Goal: Task Accomplishment & Management: Manage account settings

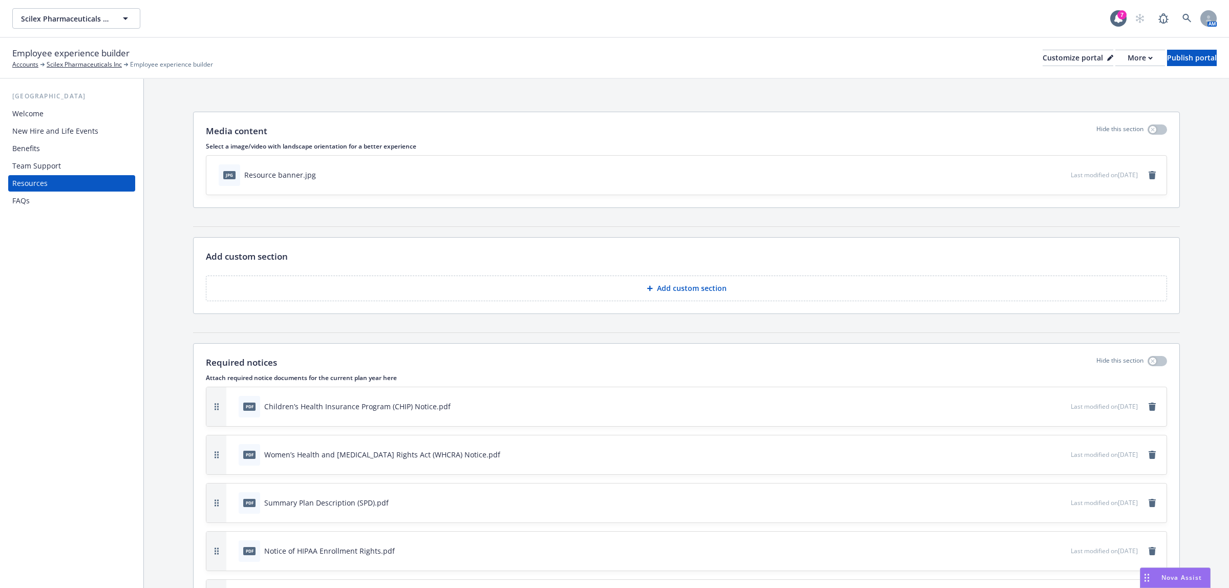
scroll to position [170, 0]
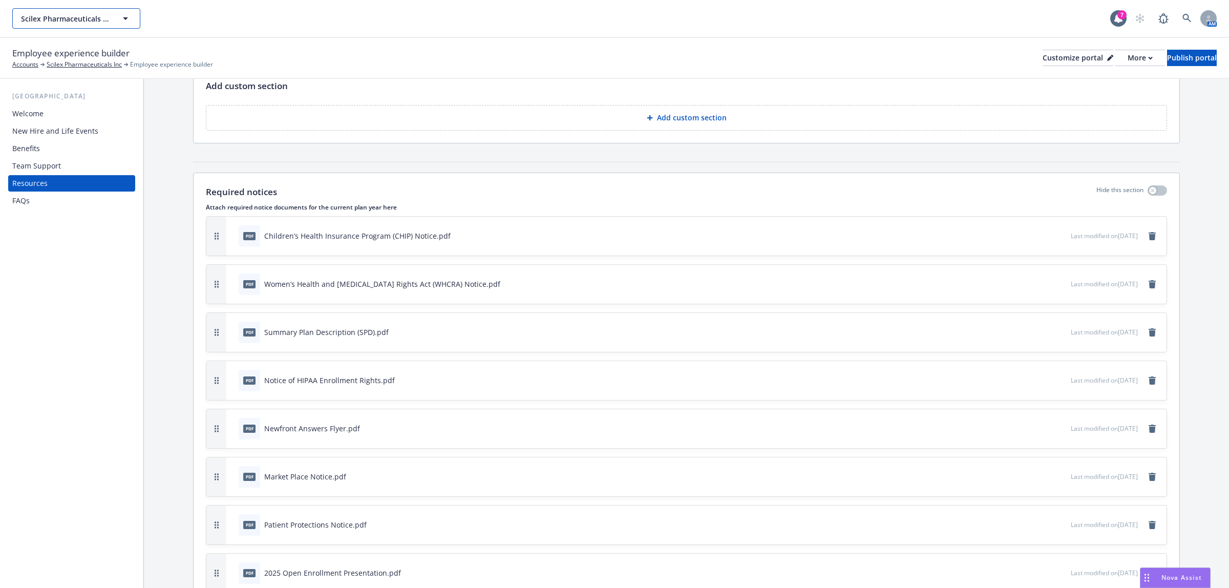
click at [85, 23] on span "Scilex Pharmaceuticals Inc" at bounding box center [65, 18] width 89 height 11
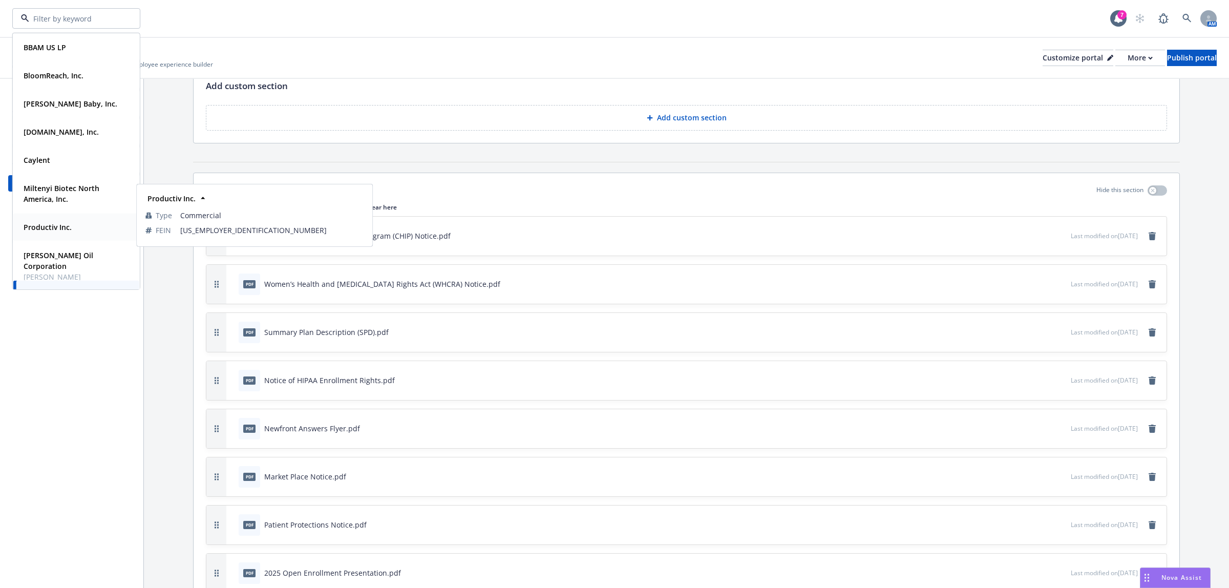
scroll to position [142, 0]
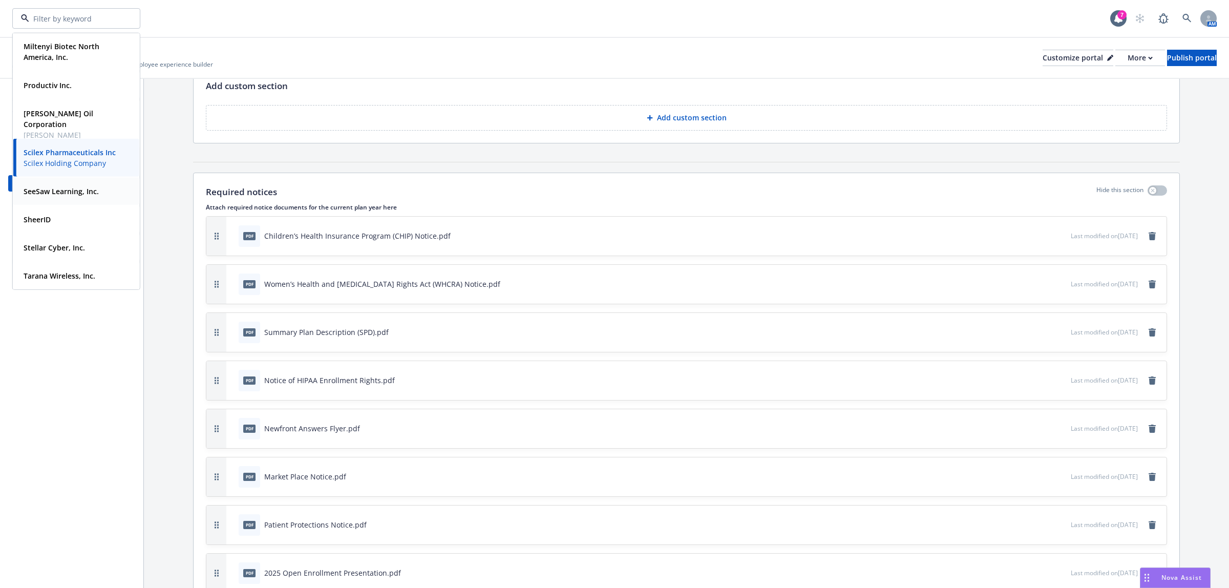
click at [63, 192] on strong "SeeSaw Learning, Inc." at bounding box center [61, 191] width 75 height 10
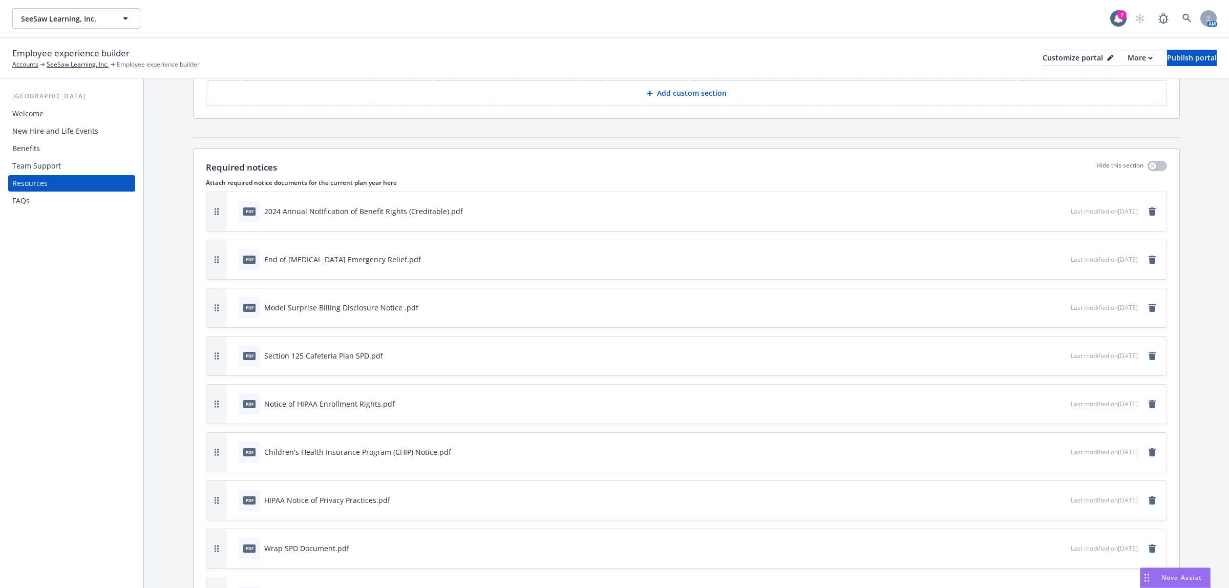
scroll to position [170, 0]
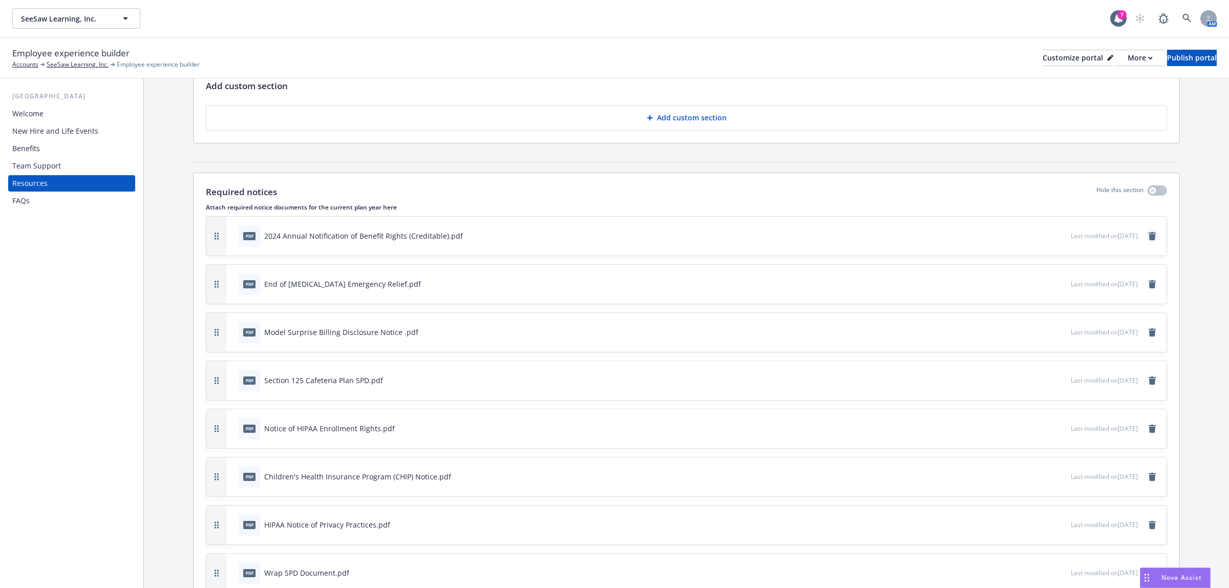
click at [1148, 233] on icon "remove" at bounding box center [1151, 236] width 7 height 8
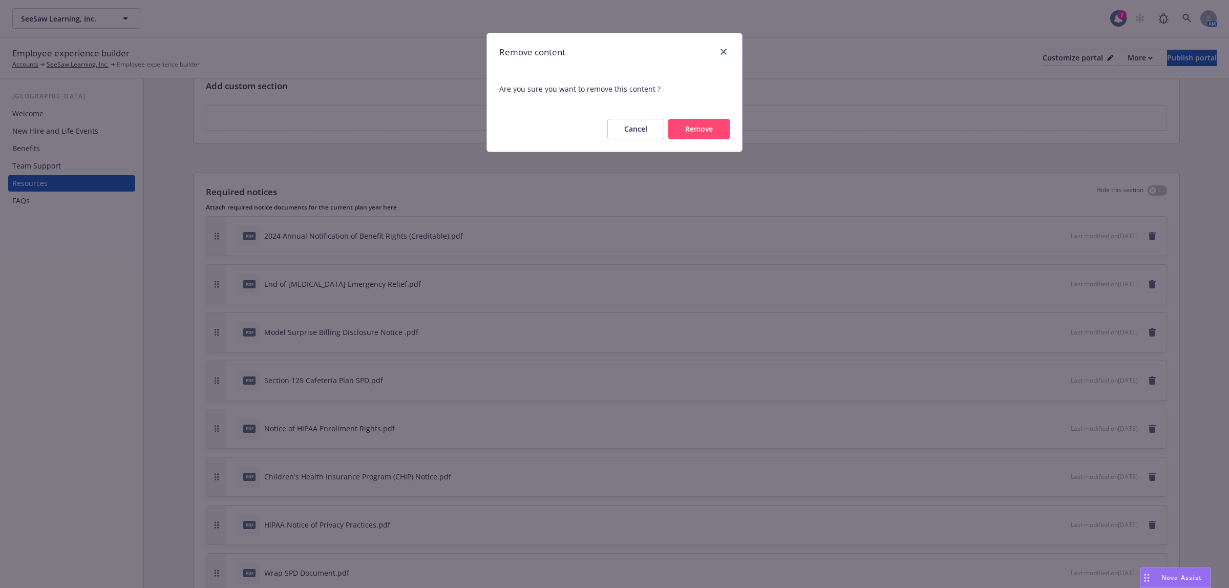
click at [706, 134] on button "Remove" at bounding box center [698, 129] width 61 height 20
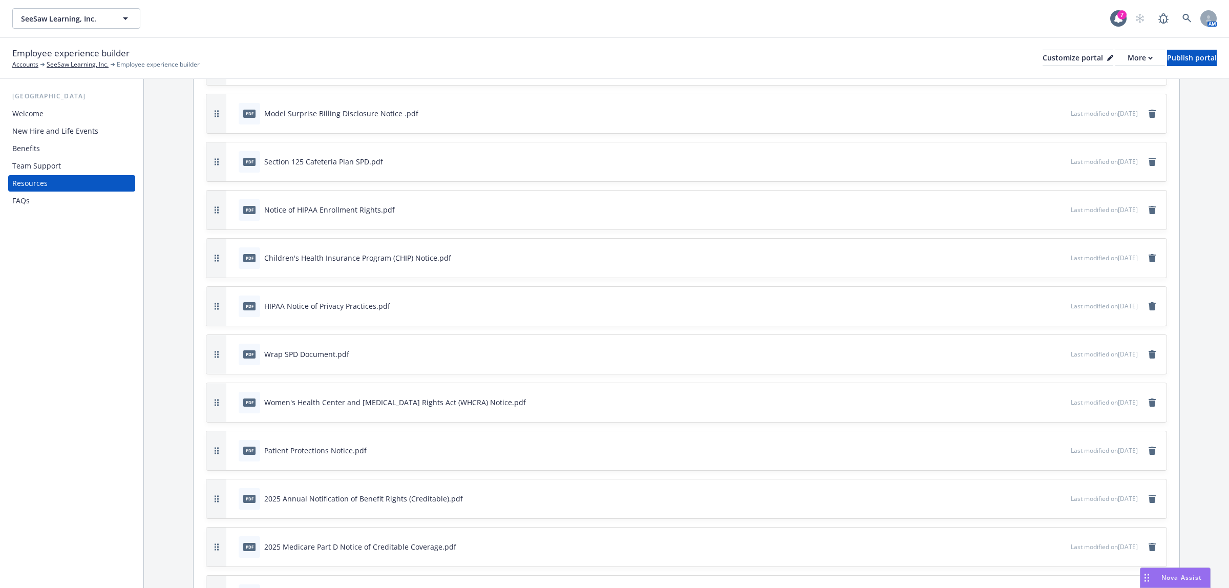
scroll to position [512, 0]
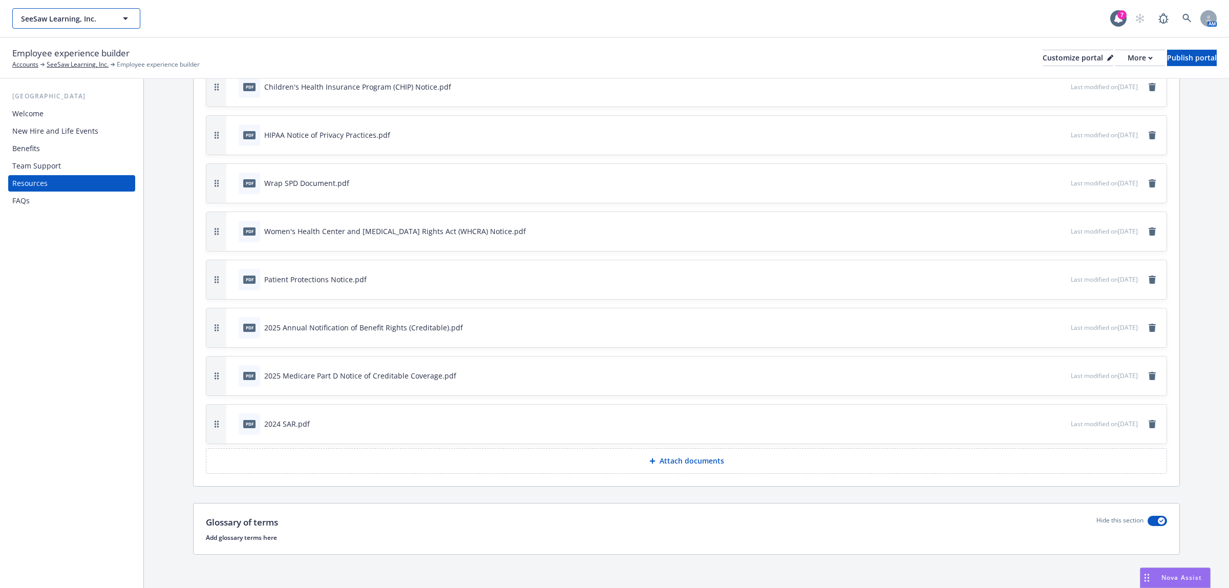
click at [45, 11] on button "SeeSaw Learning, Inc." at bounding box center [76, 18] width 128 height 20
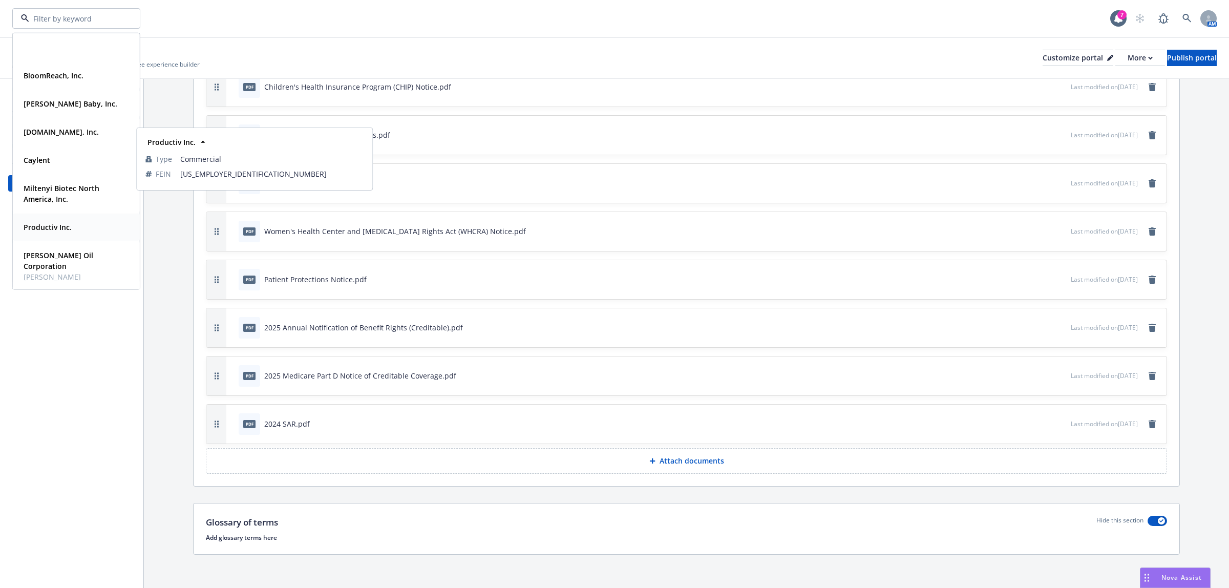
scroll to position [142, 0]
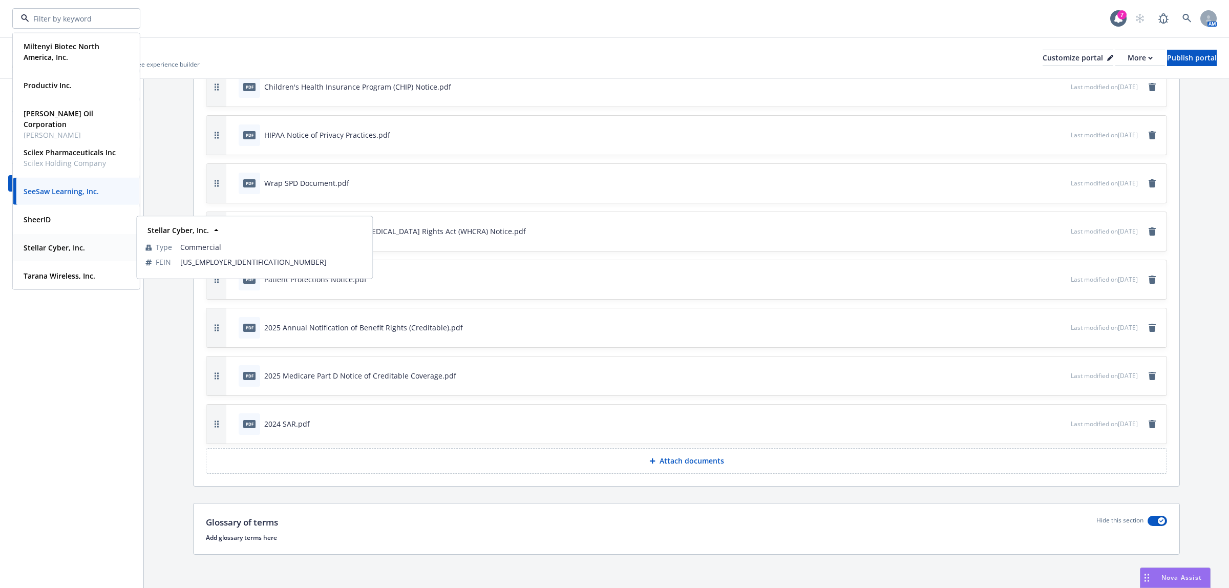
click at [57, 249] on strong "Stellar Cyber, Inc." at bounding box center [54, 248] width 61 height 10
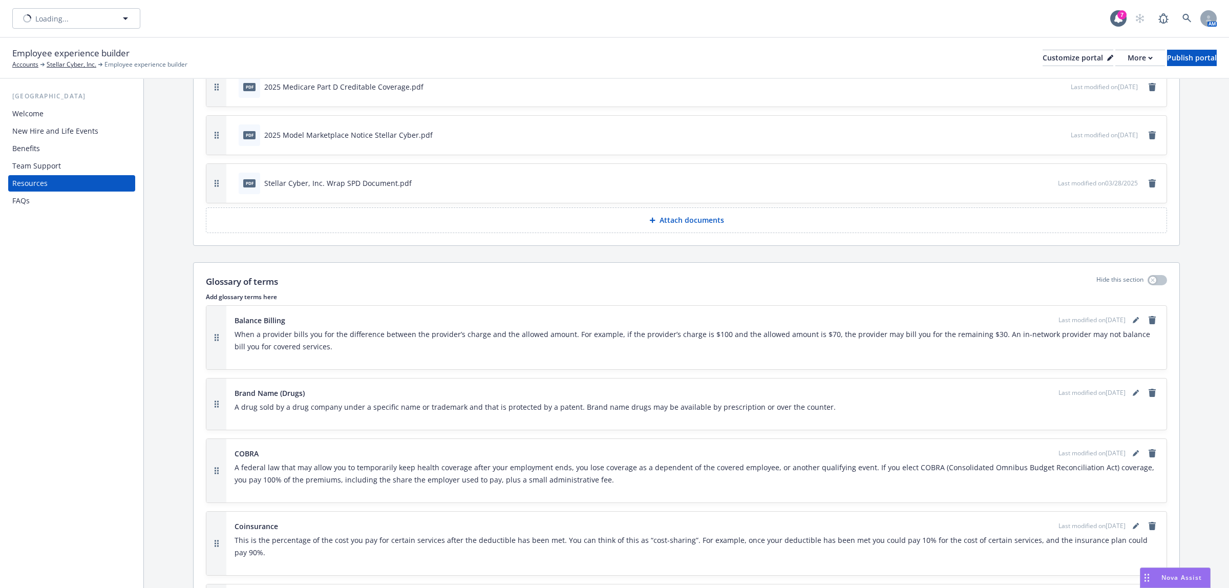
scroll to position [512, 0]
click at [671, 223] on p "Attach documents" at bounding box center [691, 220] width 65 height 10
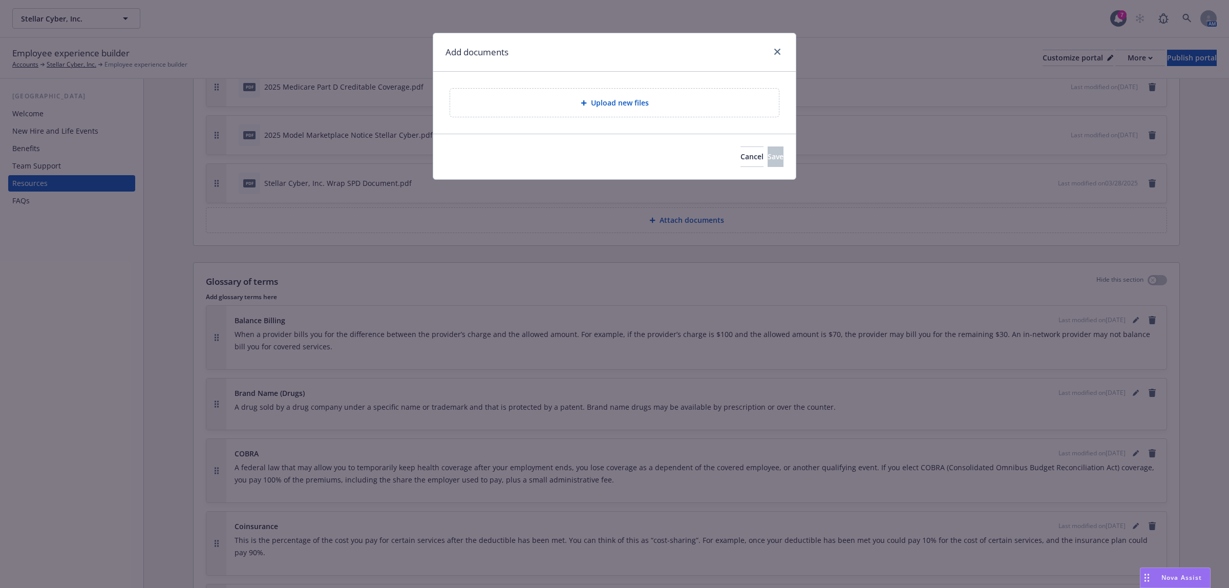
click at [577, 101] on div "Upload new files" at bounding box center [614, 103] width 312 height 12
drag, startPoint x: 80, startPoint y: 0, endPoint x: 119, endPoint y: 236, distance: 239.2
click at [119, 238] on div "Add documents Upload new files Cancel Save" at bounding box center [614, 294] width 1229 height 588
click at [740, 155] on span "Cancel" at bounding box center [751, 157] width 23 height 10
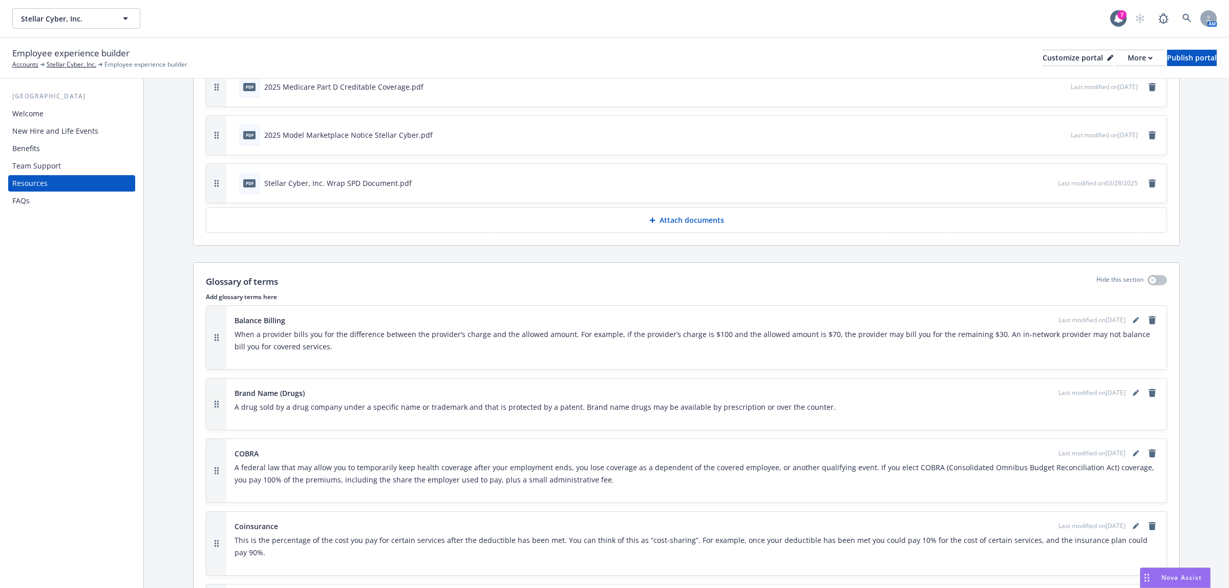
click at [85, 5] on div "Stellar Cyber, Inc. Stellar Cyber, Inc. 7 AM" at bounding box center [614, 18] width 1229 height 37
click at [88, 19] on span "Stellar Cyber, Inc." at bounding box center [65, 18] width 89 height 11
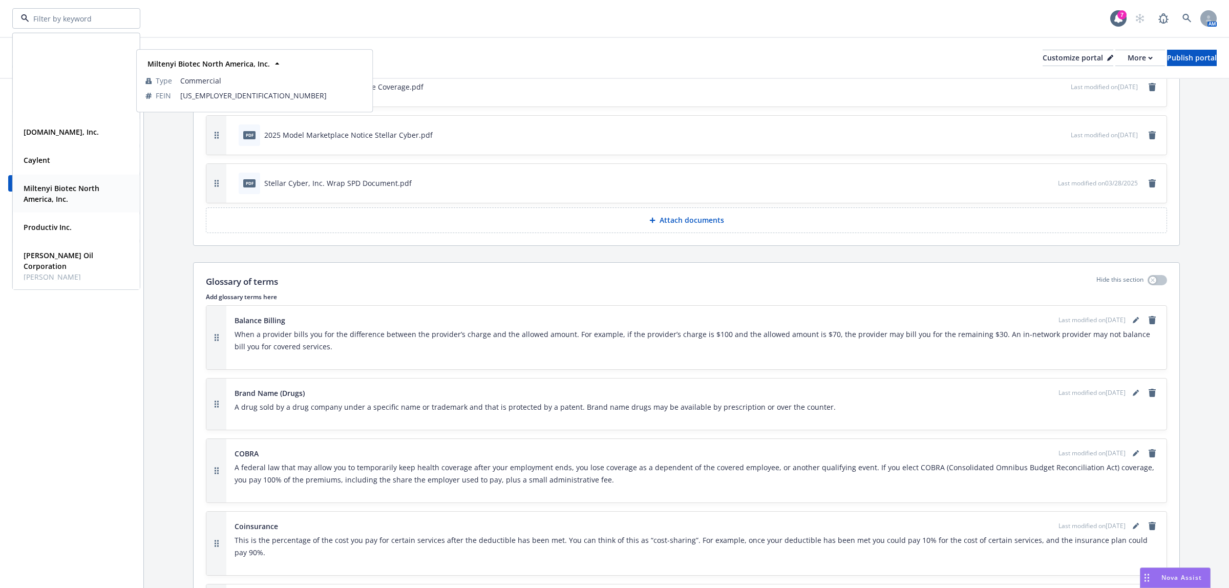
scroll to position [142, 0]
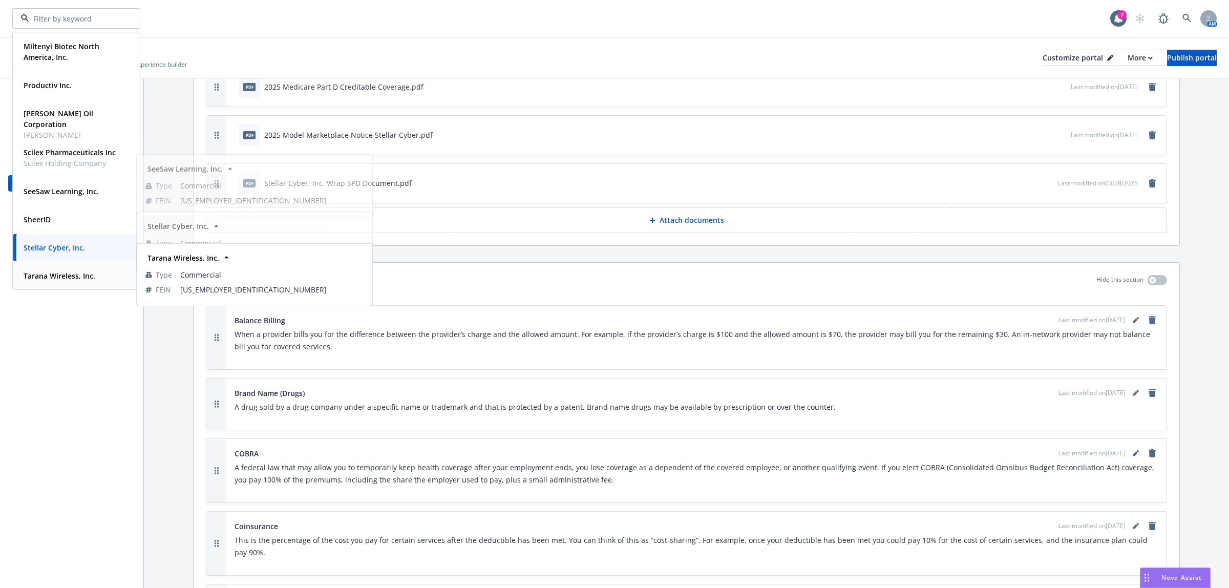
click at [58, 279] on strong "Tarana Wireless, Inc." at bounding box center [60, 276] width 72 height 10
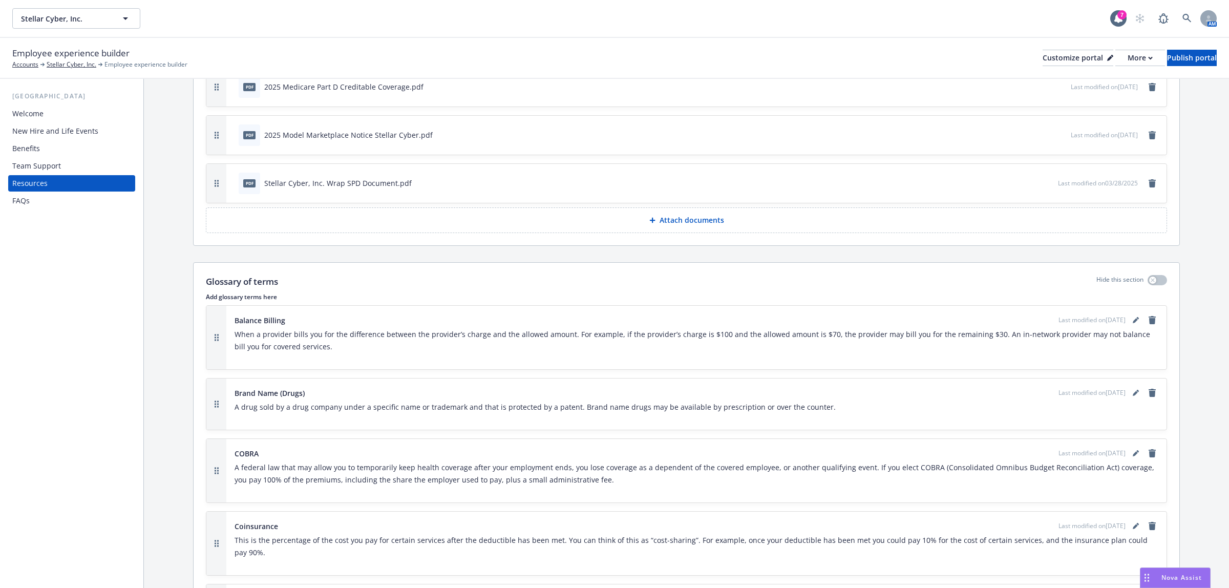
scroll to position [512, 0]
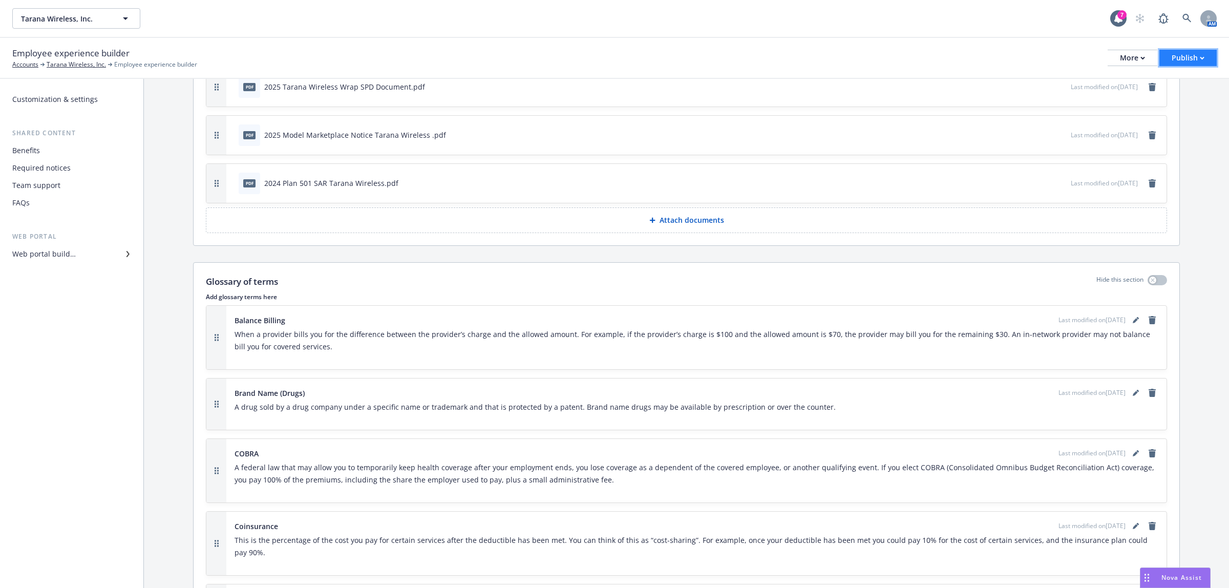
click at [1194, 54] on div "Publish" at bounding box center [1187, 57] width 33 height 15
click at [1165, 85] on link "Publish portal" at bounding box center [1175, 80] width 81 height 20
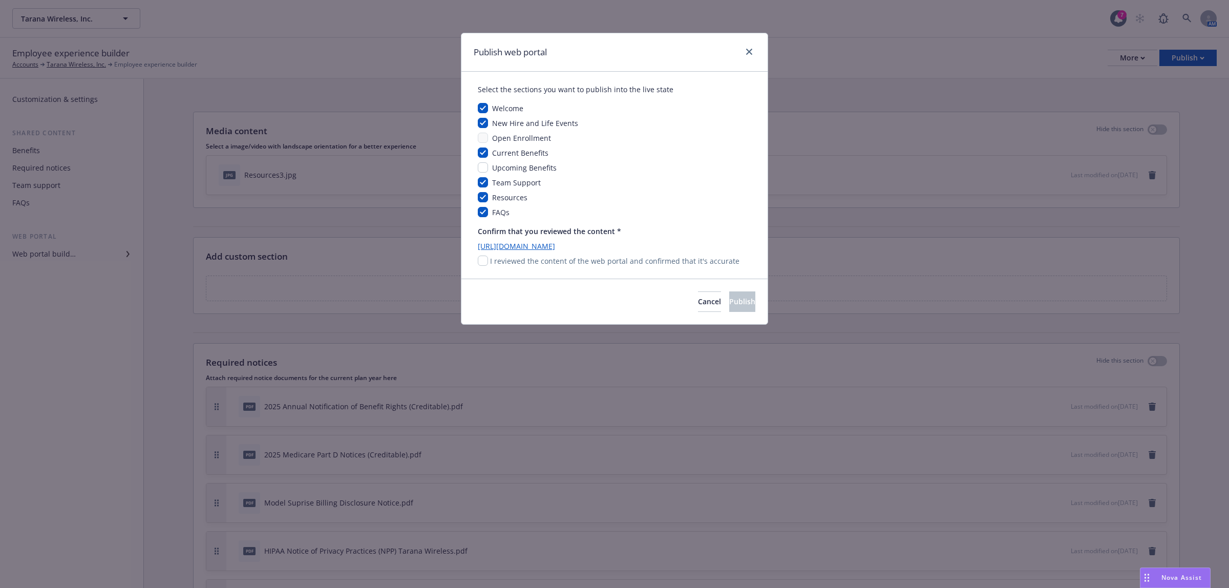
click at [559, 264] on p "I reviewed the content of the web portal and confirmed that it's accurate" at bounding box center [614, 260] width 249 height 11
click at [482, 259] on input "checkbox" at bounding box center [483, 260] width 10 height 10
checkbox input "true"
click at [729, 307] on button "Publish" at bounding box center [742, 301] width 26 height 20
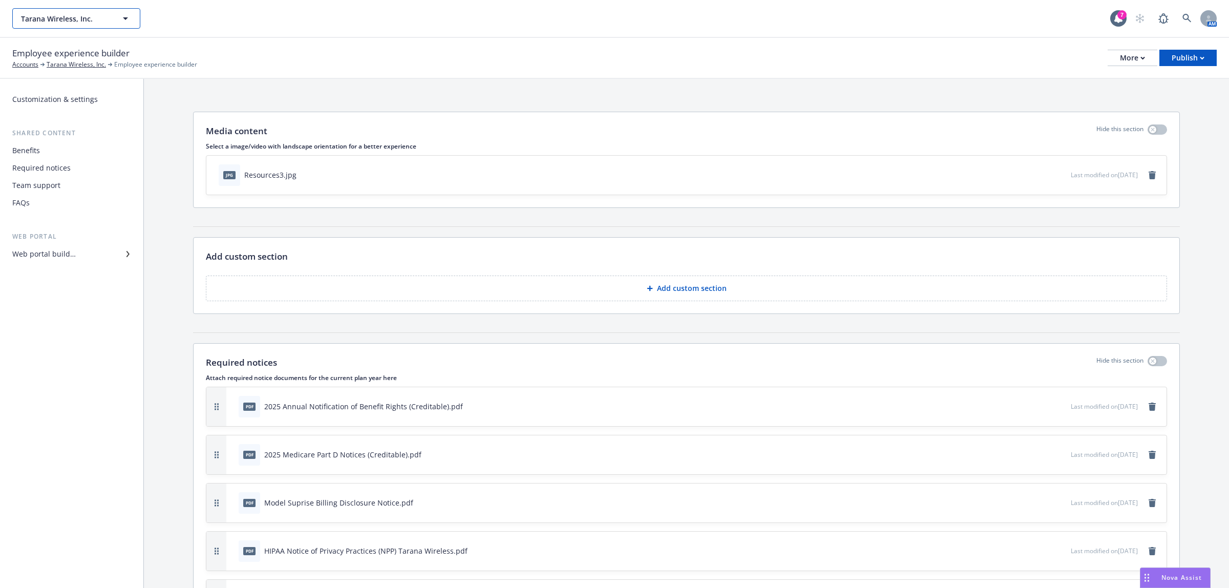
click at [111, 22] on button "Tarana Wireless, Inc." at bounding box center [76, 18] width 128 height 20
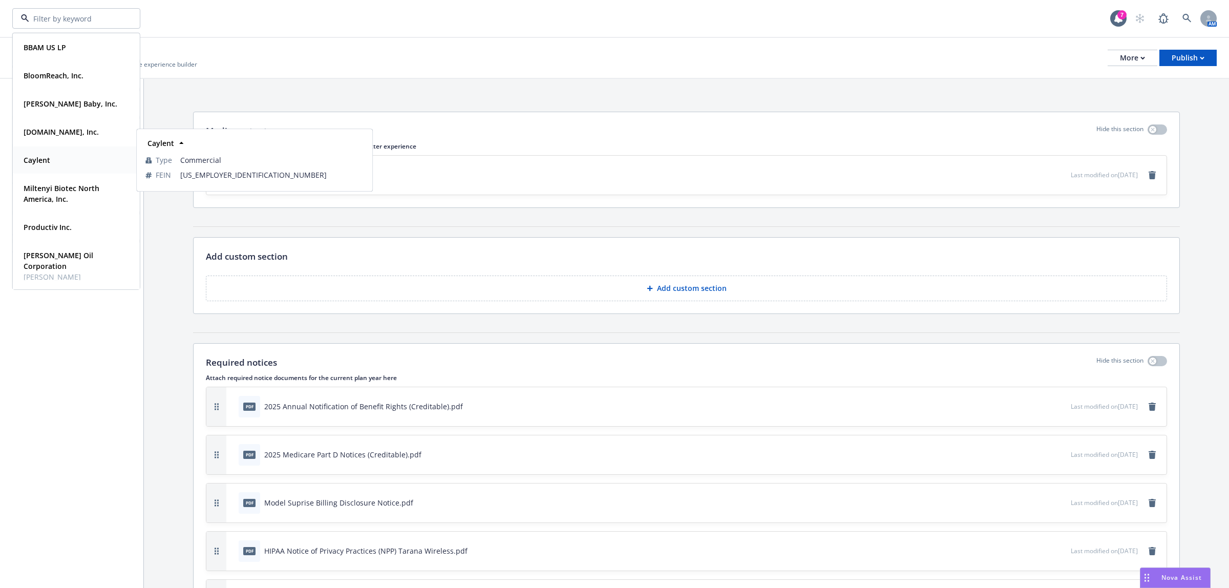
click at [41, 164] on strong "Caylent" at bounding box center [37, 160] width 27 height 10
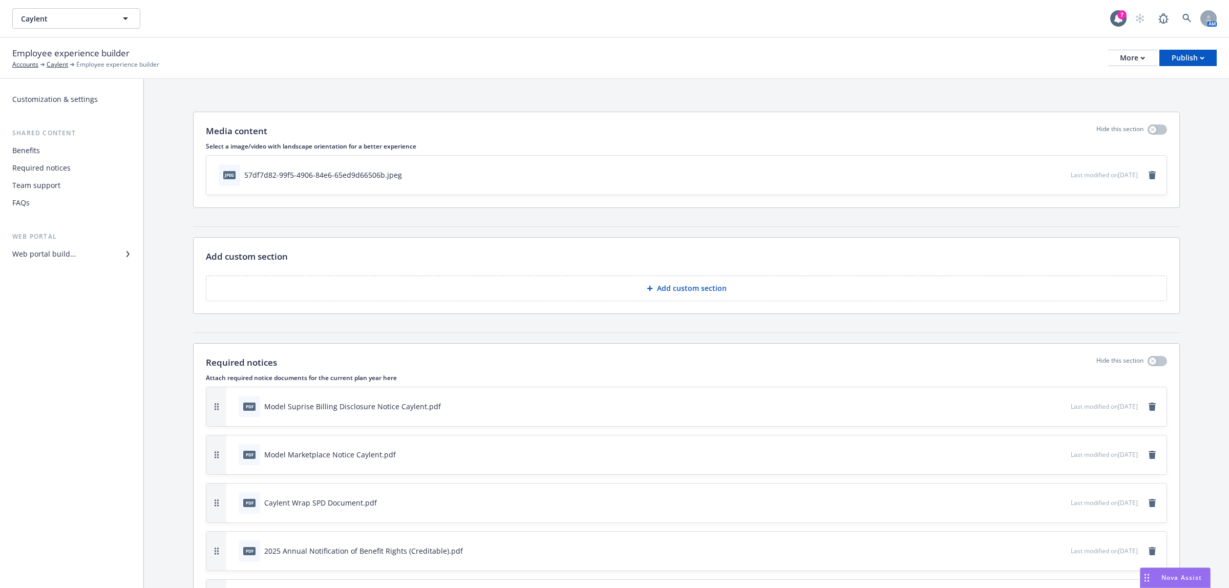
click at [72, 151] on div "Benefits" at bounding box center [71, 150] width 119 height 16
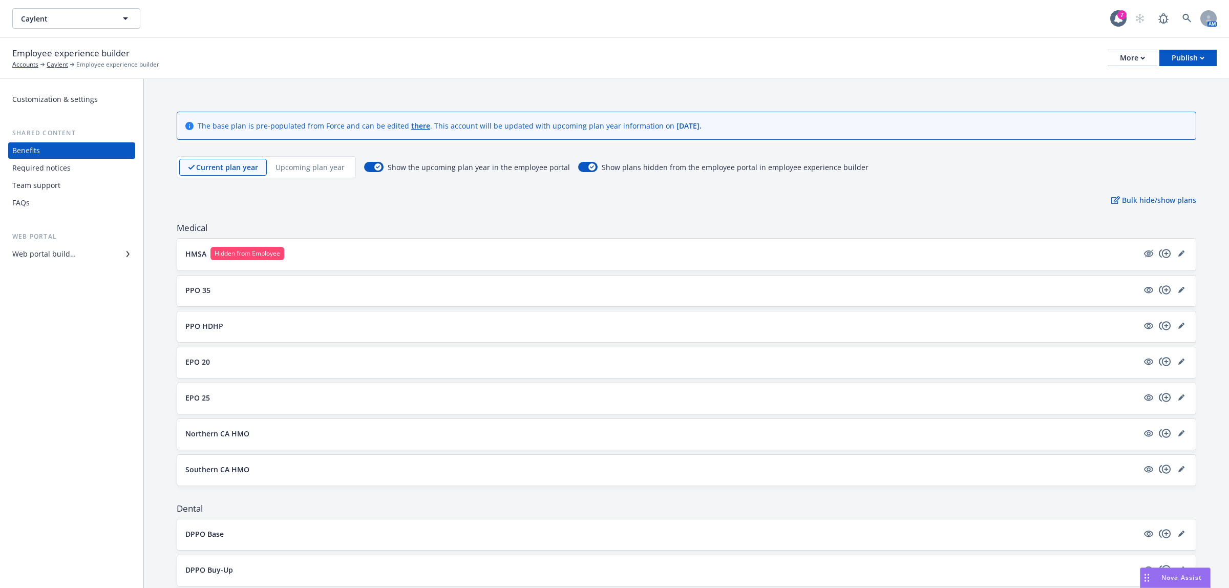
scroll to position [170, 0]
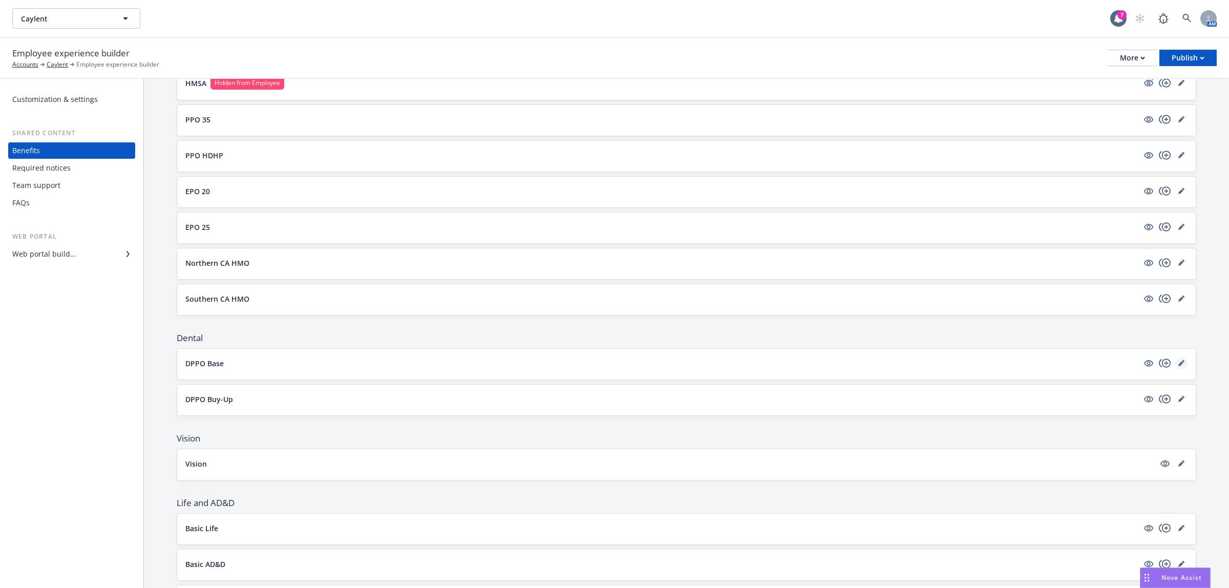
click at [1175, 359] on link "editPencil" at bounding box center [1181, 363] width 12 height 12
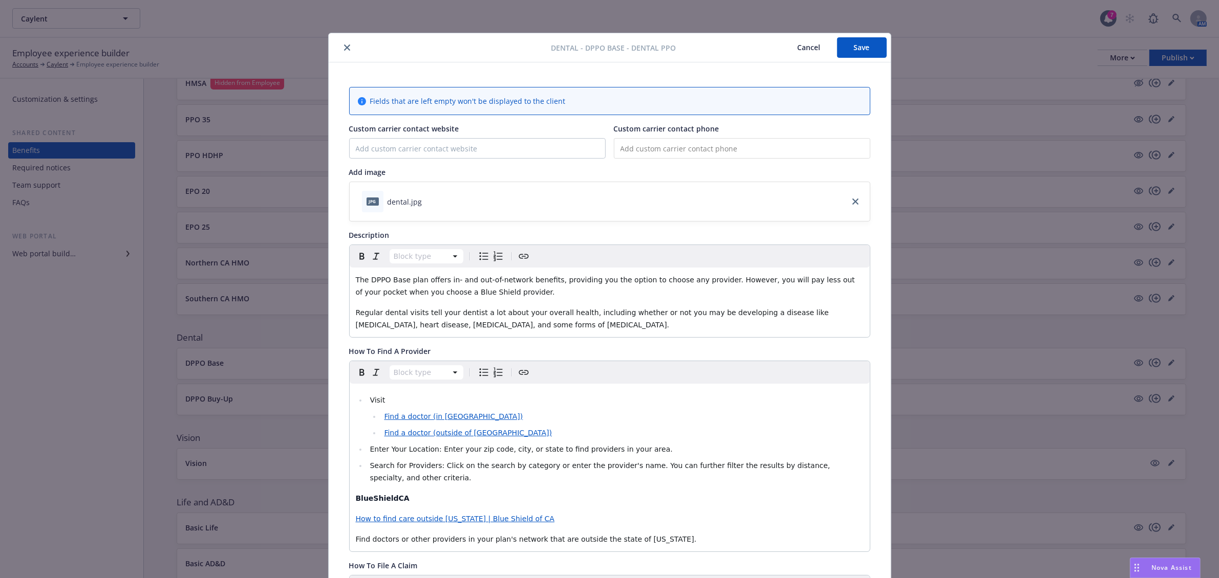
click at [799, 45] on button "Cancel" at bounding box center [809, 47] width 56 height 20
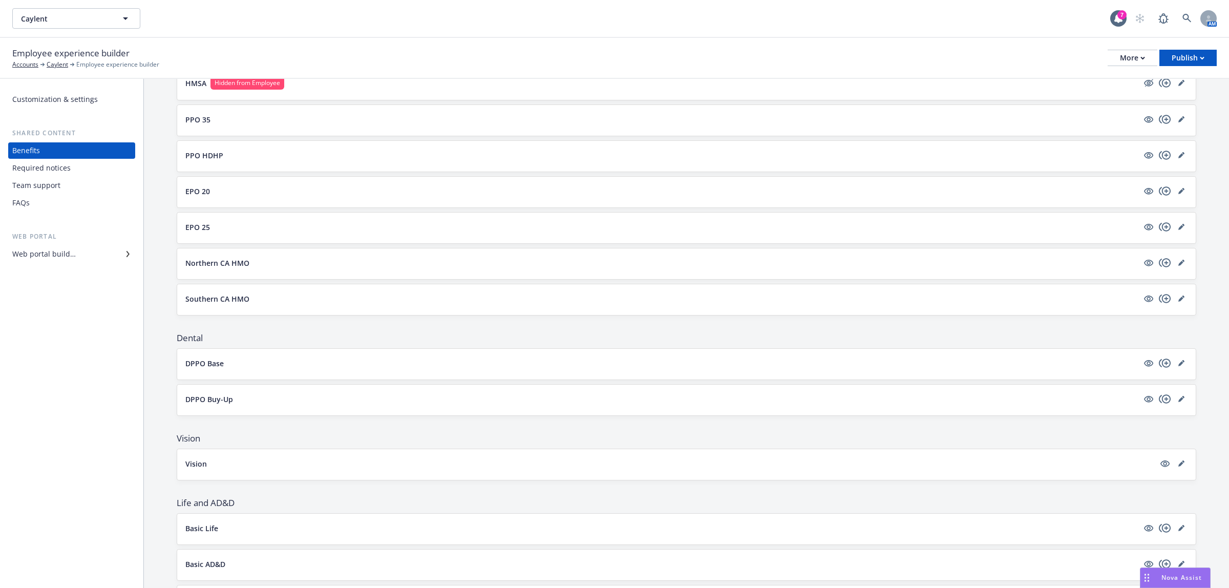
click at [104, 252] on div "Web portal builder" at bounding box center [71, 254] width 119 height 16
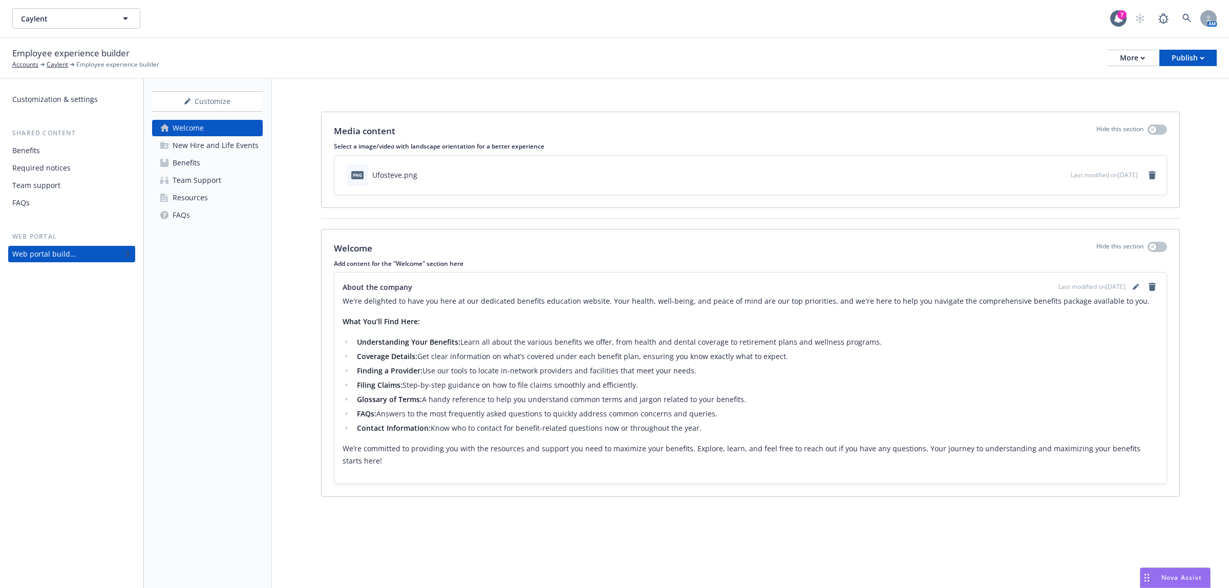
click at [216, 160] on link "Benefits" at bounding box center [207, 163] width 111 height 16
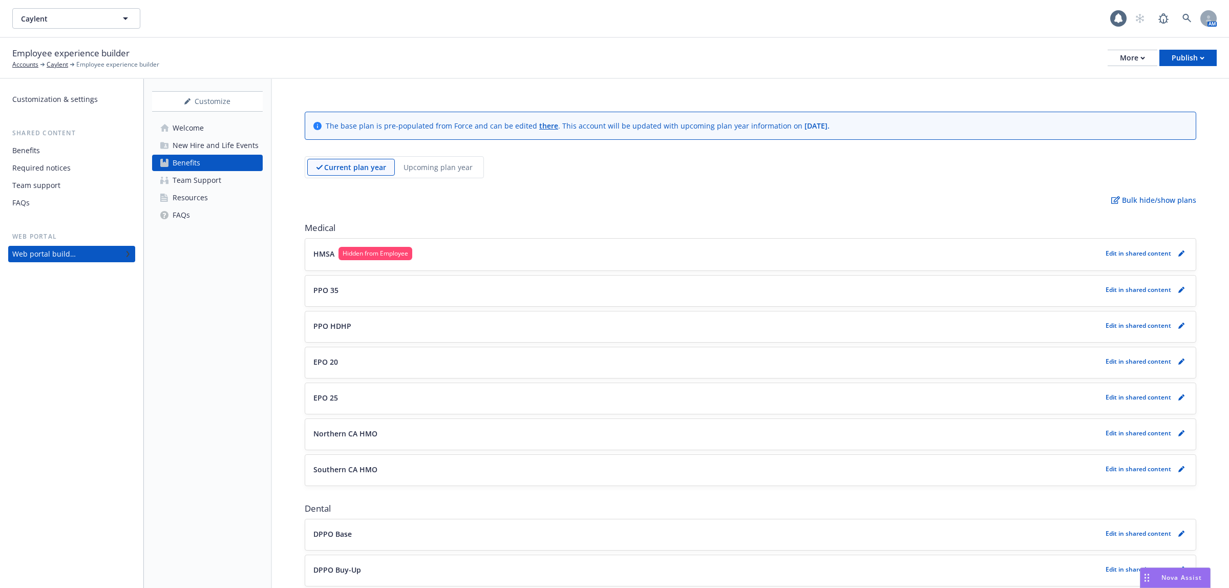
scroll to position [170, 0]
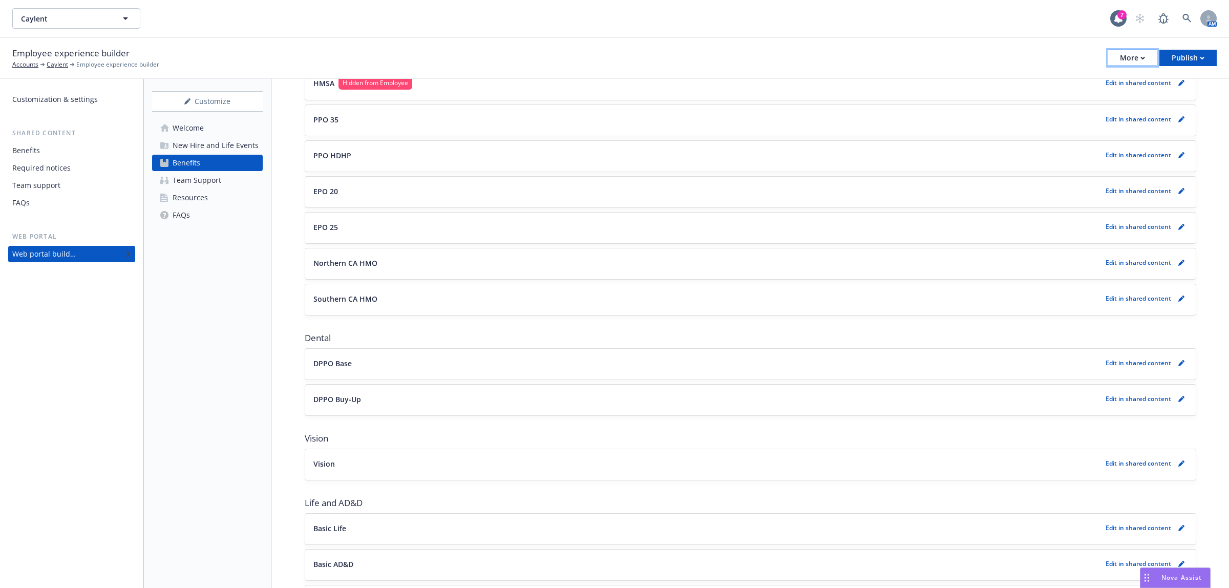
click at [1146, 56] on button "More" at bounding box center [1132, 58] width 50 height 16
click at [1122, 98] on link "Copy portal link" at bounding box center [1080, 101] width 152 height 20
click at [1178, 361] on icon "pencil" at bounding box center [1181, 363] width 6 height 6
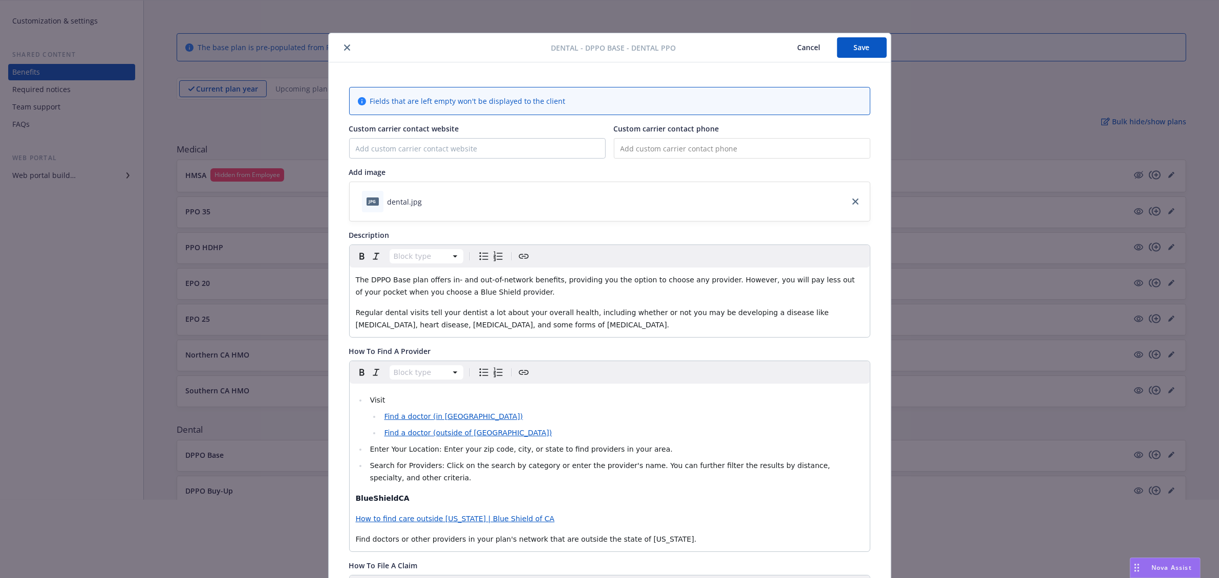
scroll to position [442, 0]
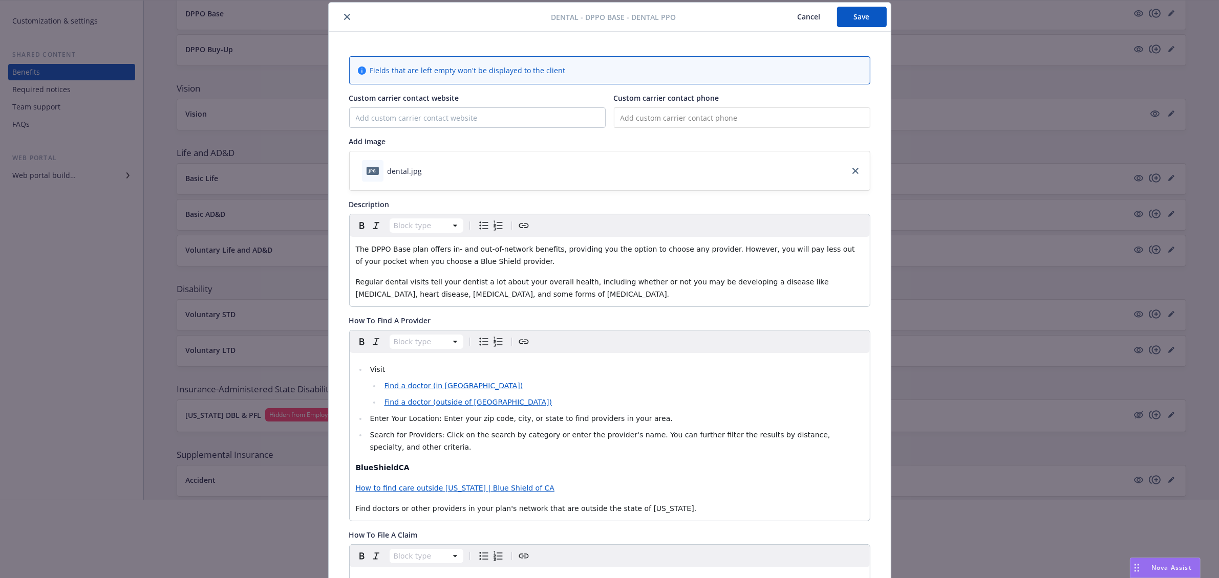
click at [728, 119] on input "tel" at bounding box center [742, 118] width 256 height 20
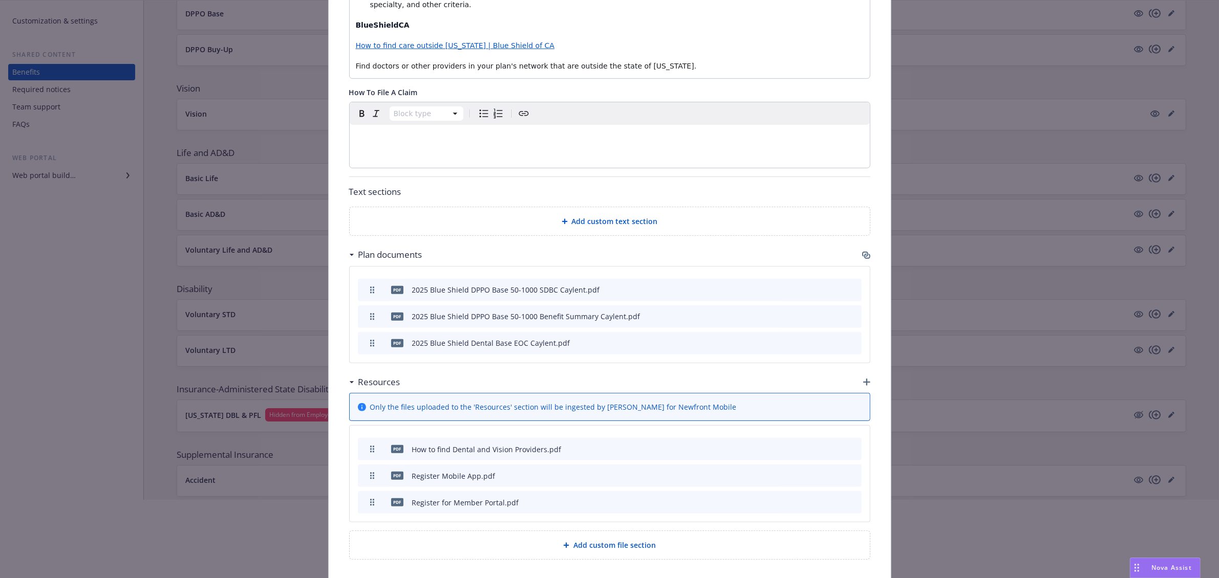
scroll to position [503, 0]
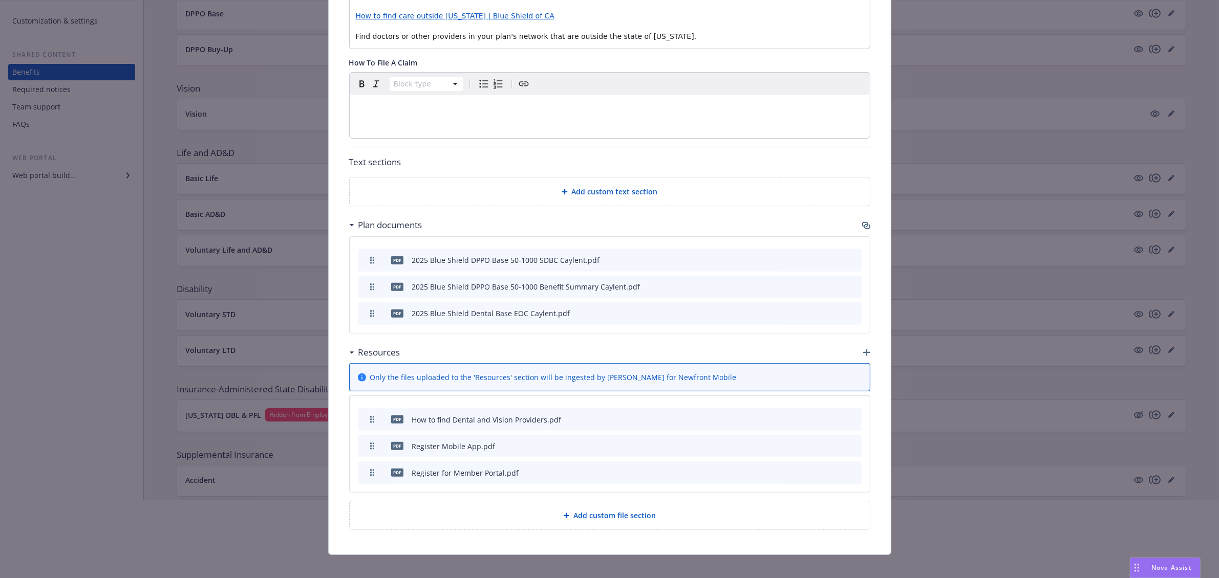
type input "[PHONE_NUMBER]"
click at [833, 416] on icon "preview file" at bounding box center [835, 419] width 9 height 7
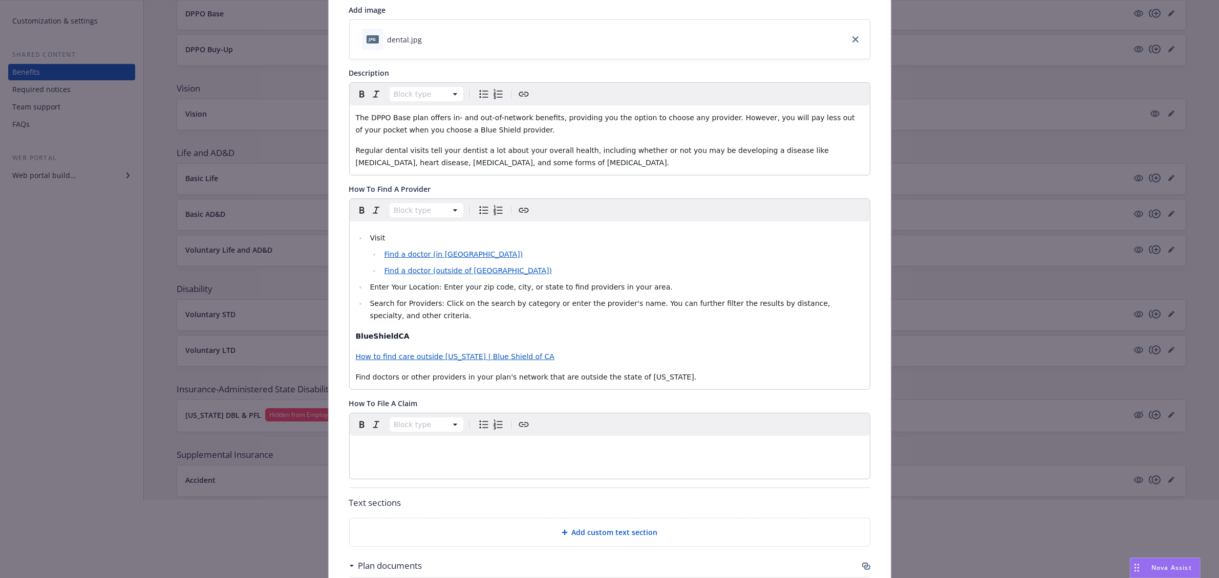
scroll to position [0, 0]
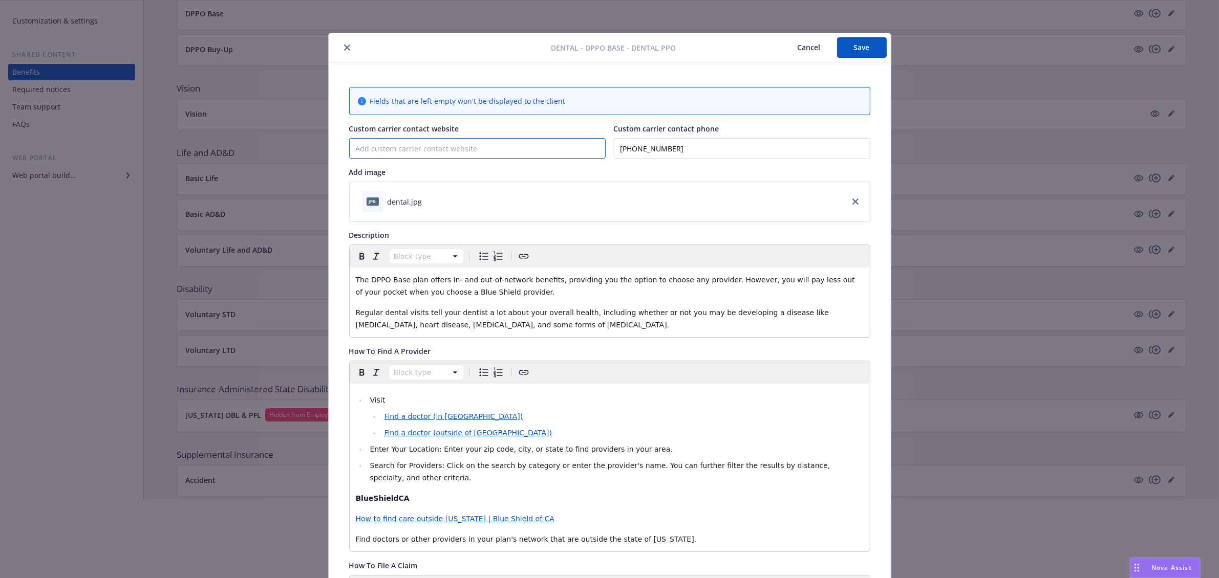
click at [457, 147] on input "Custom carrier contact website" at bounding box center [477, 148] width 255 height 19
click at [854, 45] on button "Save" at bounding box center [862, 47] width 50 height 20
click at [344, 45] on icon "close" at bounding box center [347, 48] width 6 height 6
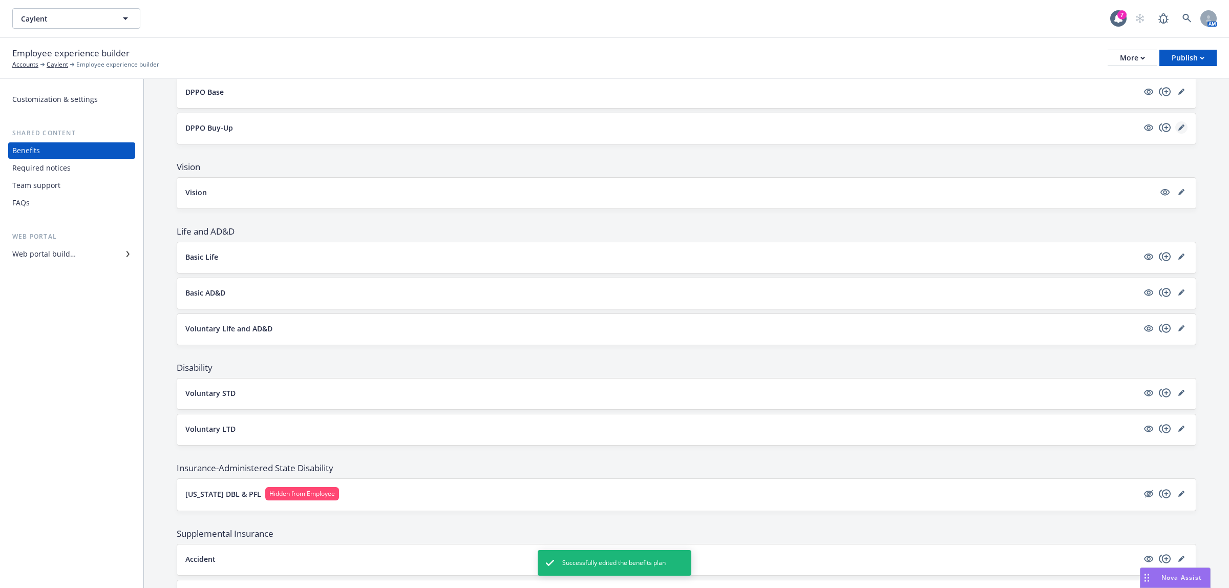
click at [1181, 127] on icon "editPencil" at bounding box center [1182, 125] width 3 height 3
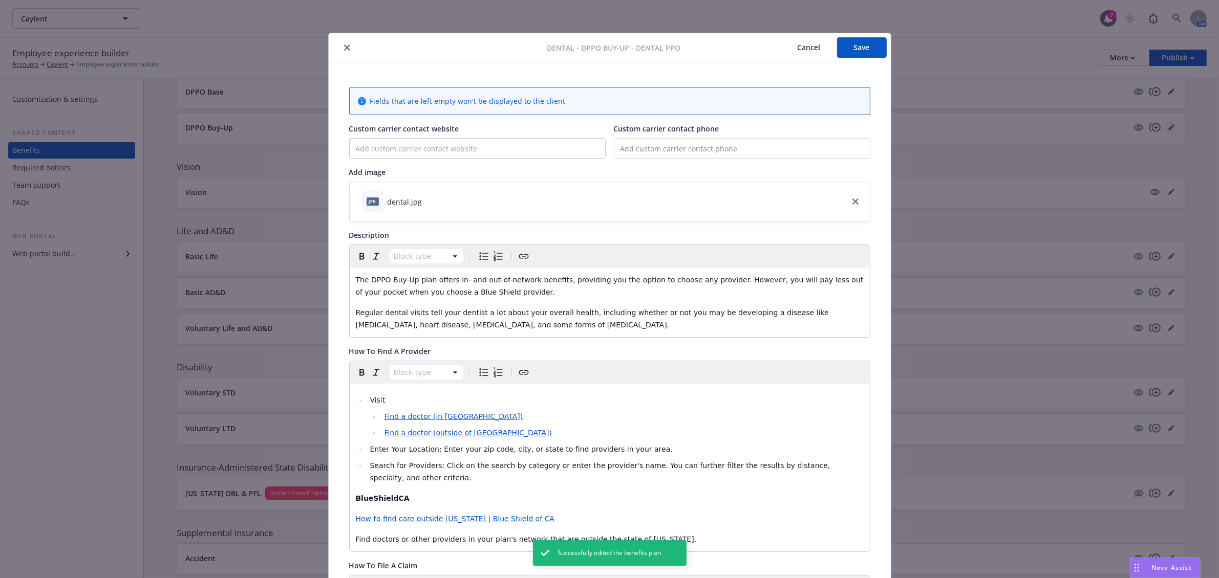
scroll to position [31, 0]
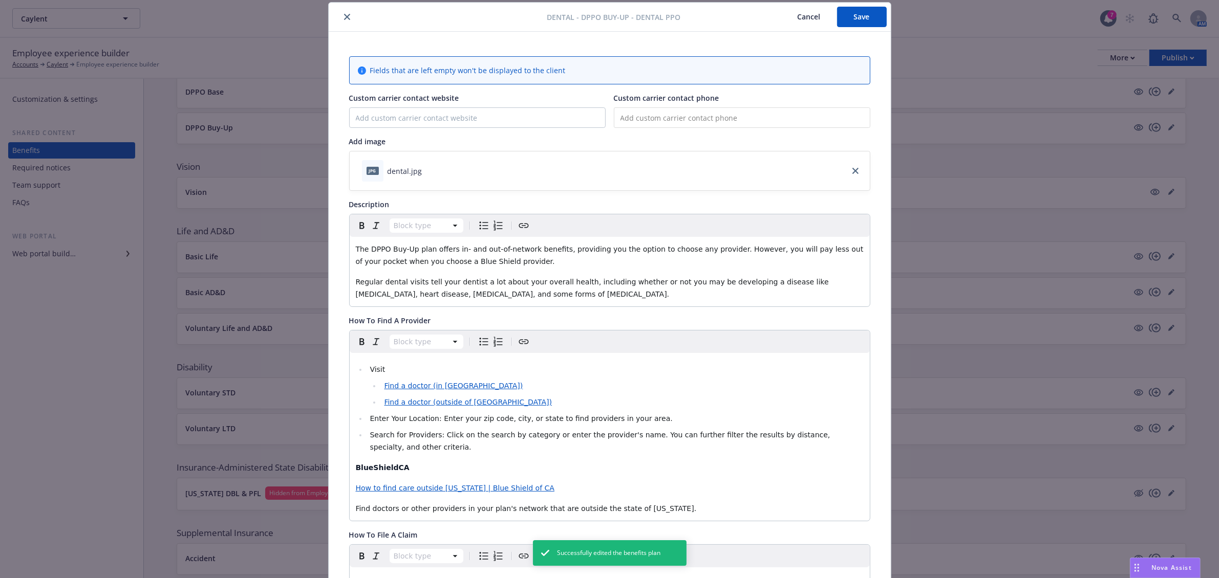
click at [758, 122] on input "tel" at bounding box center [742, 118] width 256 height 20
click at [796, 14] on button "Cancel" at bounding box center [809, 17] width 56 height 20
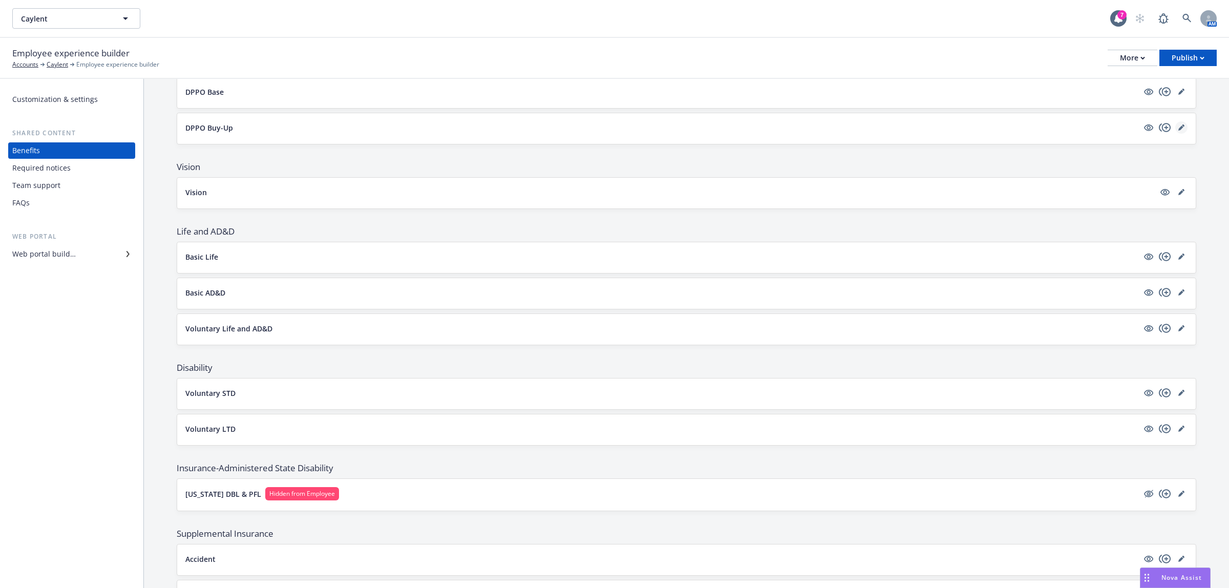
click at [1175, 132] on link "editPencil" at bounding box center [1181, 127] width 12 height 12
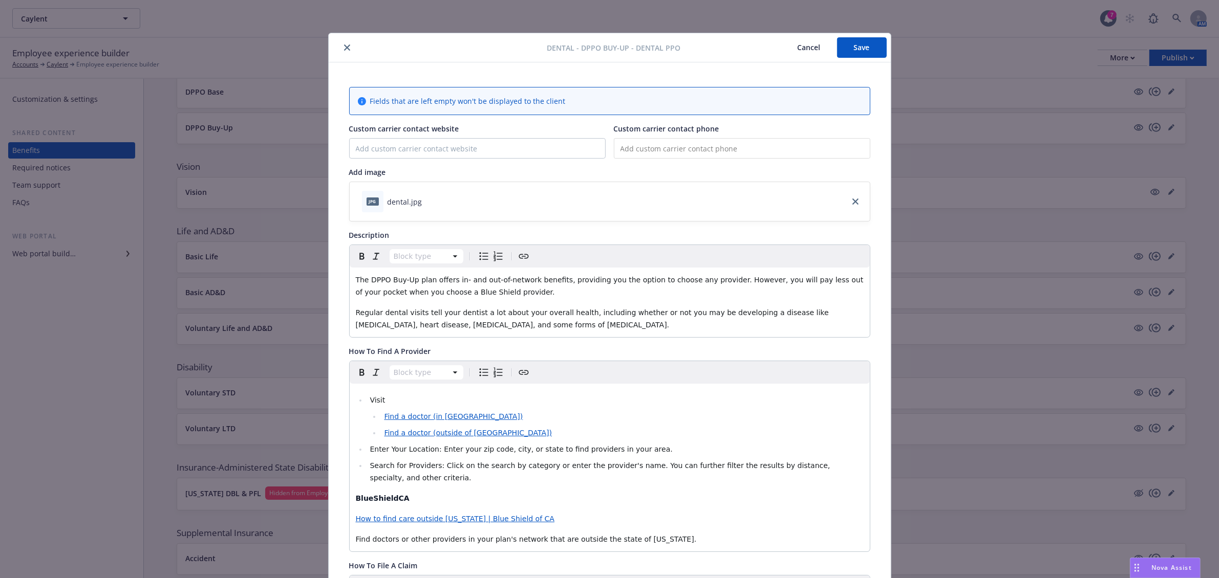
scroll to position [31, 0]
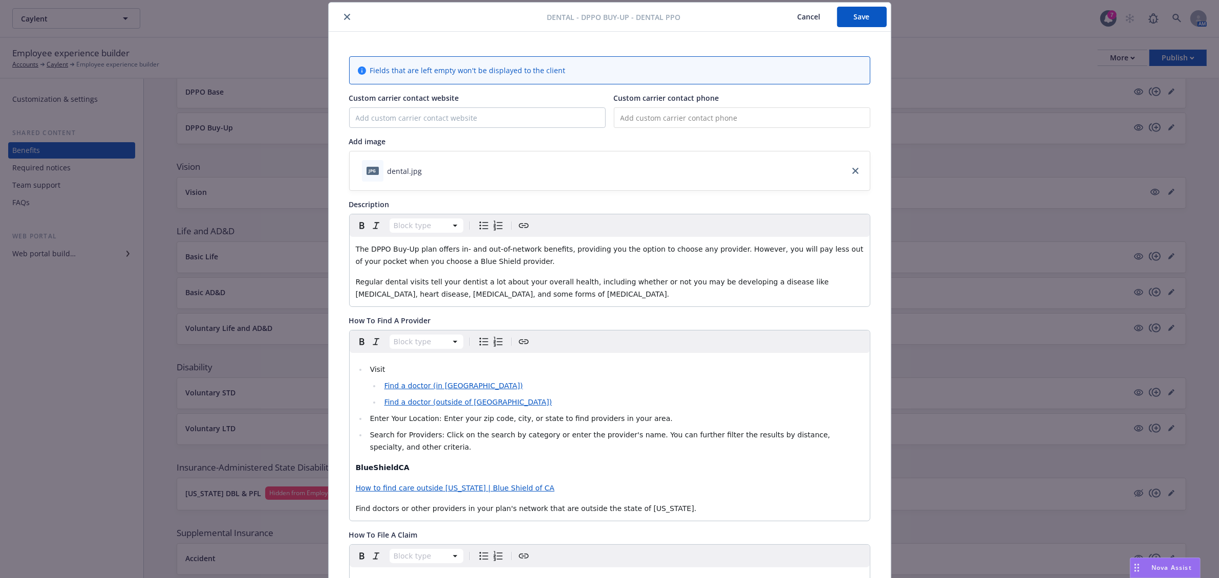
click at [654, 111] on input "tel" at bounding box center [742, 118] width 256 height 20
type input "[PHONE_NUMBER]"
click at [858, 23] on button "Save" at bounding box center [862, 17] width 50 height 20
click at [403, 386] on span "Find a doctor (in [GEOGRAPHIC_DATA])" at bounding box center [453, 386] width 139 height 8
click at [374, 405] on span "[URL][DOMAIN_NAME]" at bounding box center [353, 408] width 77 height 10
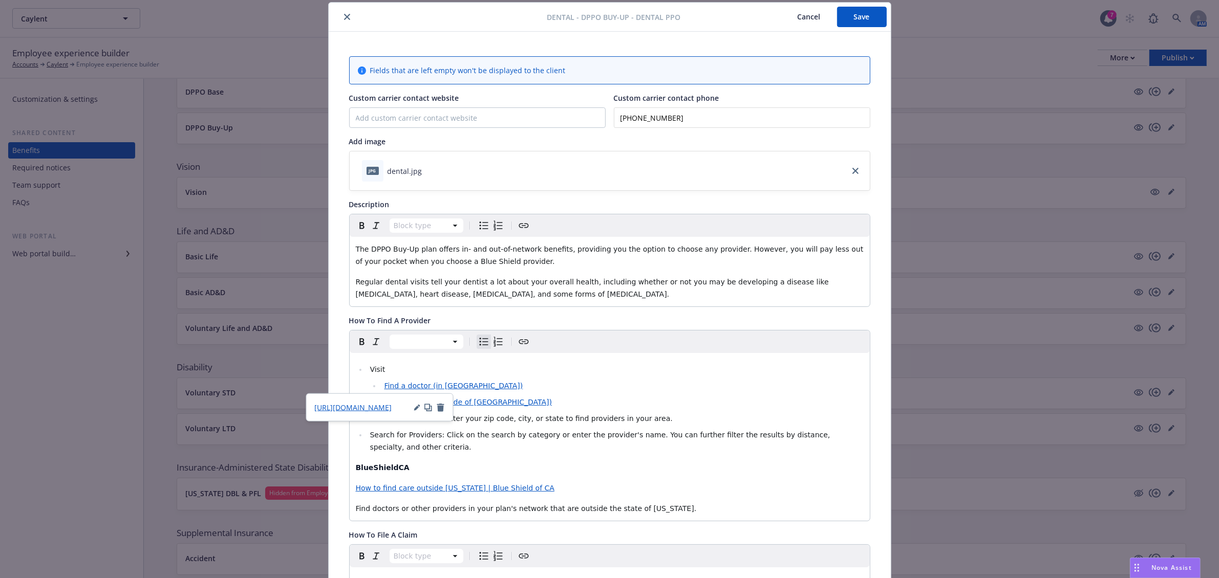
click at [619, 407] on li "Find a doctor (outside of [GEOGRAPHIC_DATA])" at bounding box center [622, 402] width 482 height 12
click at [381, 369] on li "Visit" at bounding box center [615, 369] width 497 height 12
click at [485, 462] on p "BlueShieldCA" at bounding box center [610, 468] width 508 height 12
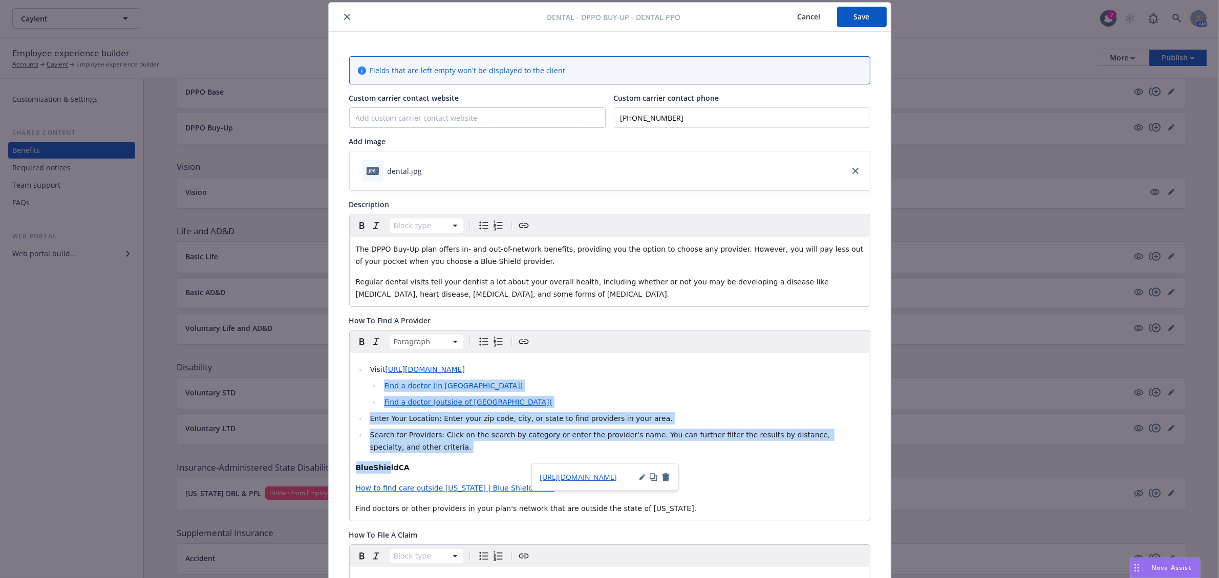
drag, startPoint x: 379, startPoint y: 443, endPoint x: 295, endPoint y: 384, distance: 102.2
click at [295, 384] on div "Dental - DPPO Buy-Up - Dental PPO Cancel Save Fields that are left empty won't …" at bounding box center [609, 289] width 1219 height 578
click at [856, 441] on li "Search for Providers: Click on the search by category or enter the provider's n…" at bounding box center [615, 441] width 497 height 25
drag, startPoint x: 856, startPoint y: 441, endPoint x: 344, endPoint y: 385, distance: 514.9
click at [349, 385] on div "Visit [URL][DOMAIN_NAME] Find a doctor (in [GEOGRAPHIC_DATA]) Find a doctor (ou…" at bounding box center [609, 425] width 521 height 191
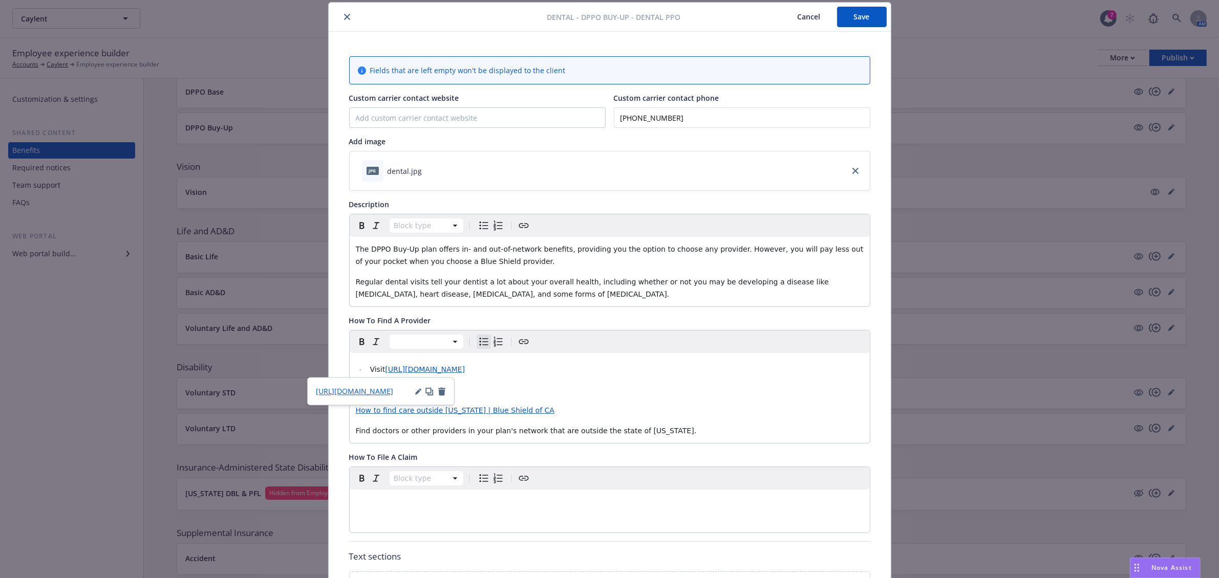
click at [715, 392] on p "BlueShieldCA" at bounding box center [610, 390] width 508 height 12
drag, startPoint x: 548, startPoint y: 374, endPoint x: 340, endPoint y: 359, distance: 207.9
click at [340, 359] on div "Fields that are left empty won't be displayed to the client Custom carrier cont…" at bounding box center [610, 491] width 562 height 918
copy li "Visit [URL][DOMAIN_NAME]"
click at [866, 16] on button "Save" at bounding box center [862, 17] width 50 height 20
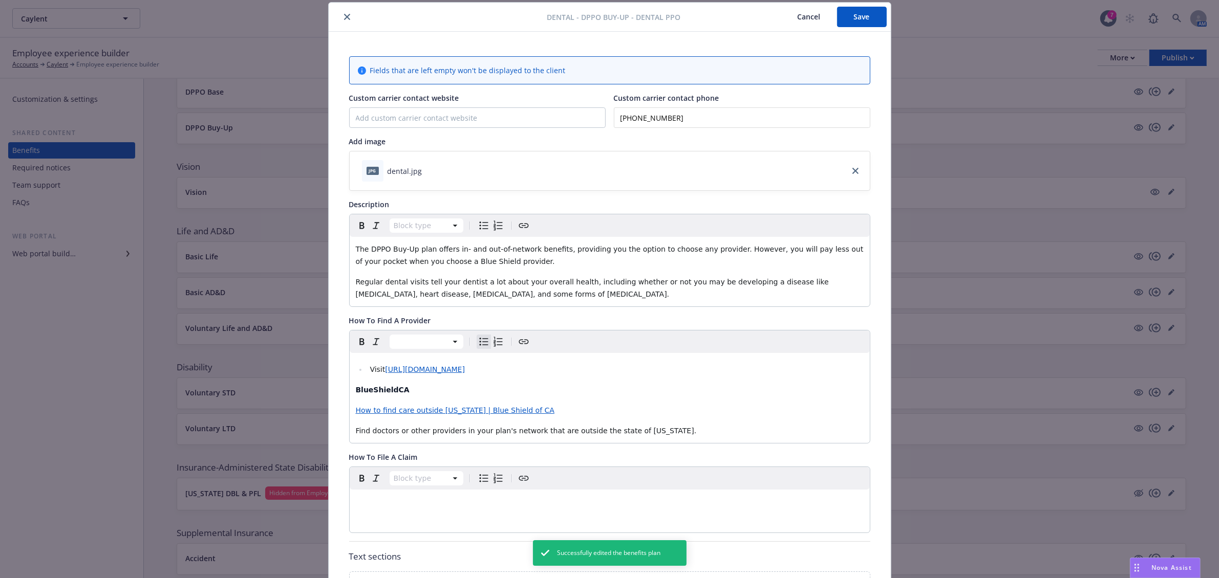
click at [344, 15] on icon "close" at bounding box center [347, 17] width 6 height 6
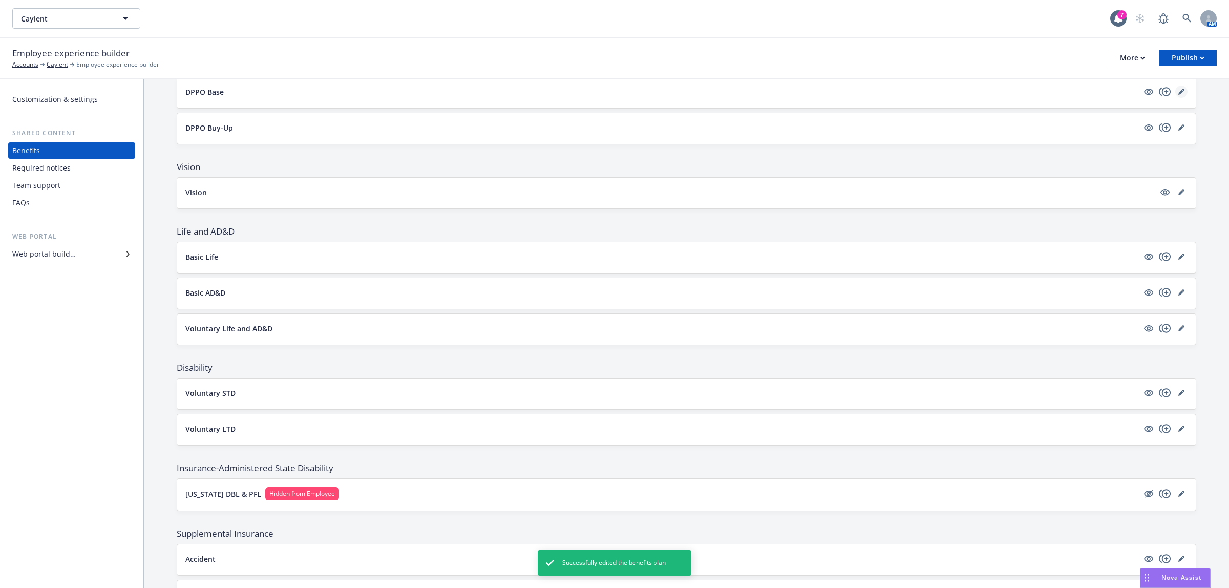
click at [1178, 94] on icon "editPencil" at bounding box center [1180, 92] width 5 height 5
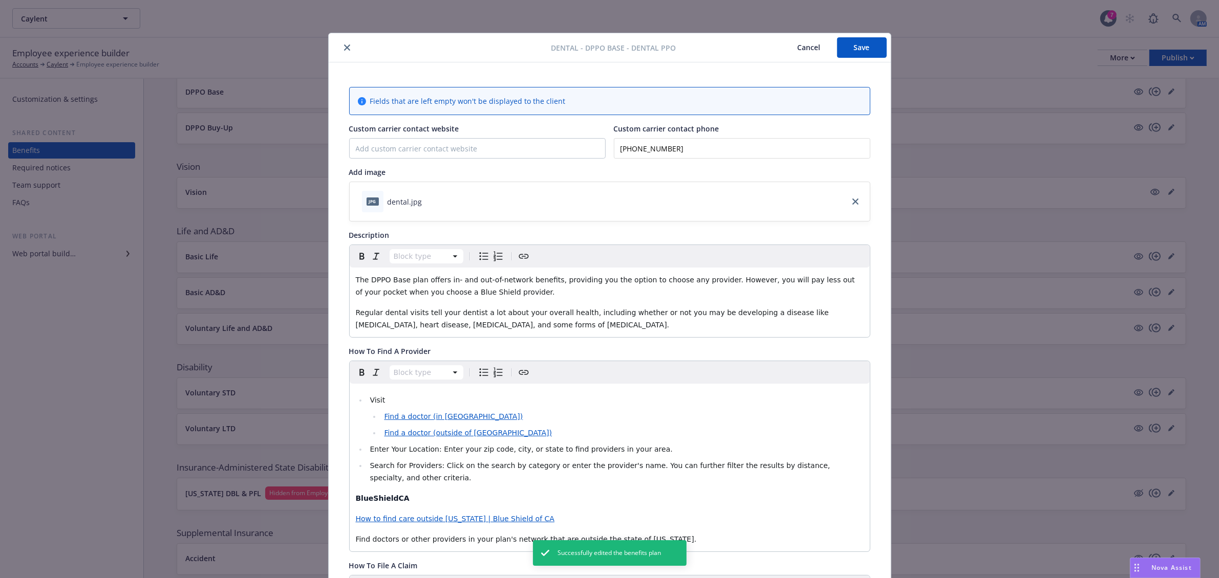
scroll to position [31, 0]
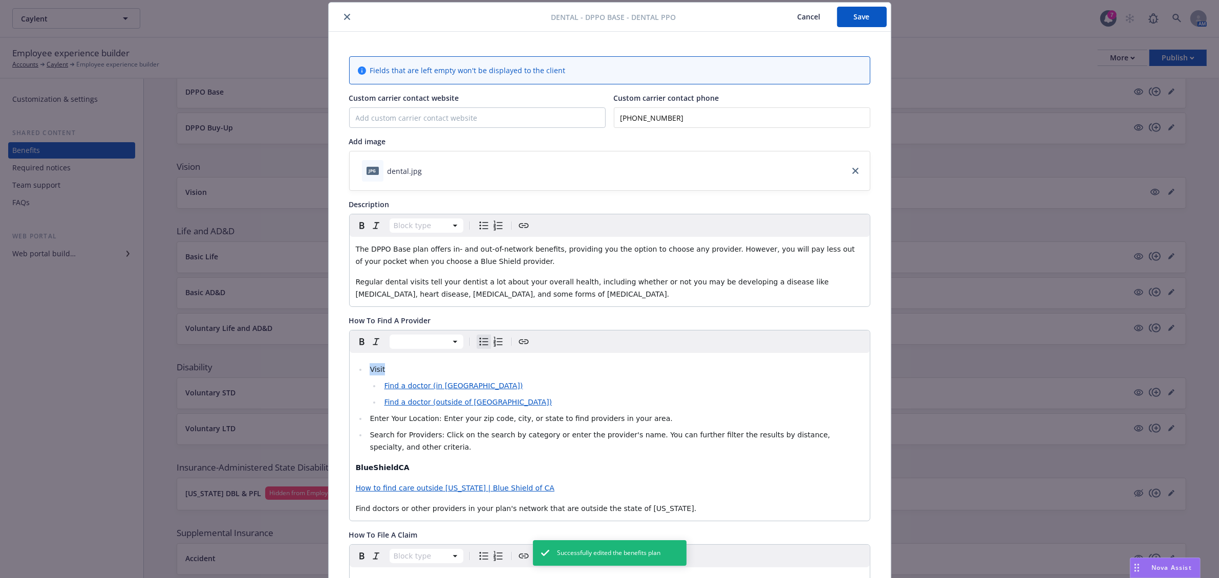
drag, startPoint x: 401, startPoint y: 369, endPoint x: 326, endPoint y: 360, distance: 75.8
click at [329, 360] on div "Fields that are left empty won't be displayed to the client Custom carrier cont…" at bounding box center [610, 530] width 562 height 996
click at [540, 391] on li "Find a doctor (in [GEOGRAPHIC_DATA])" at bounding box center [622, 386] width 482 height 12
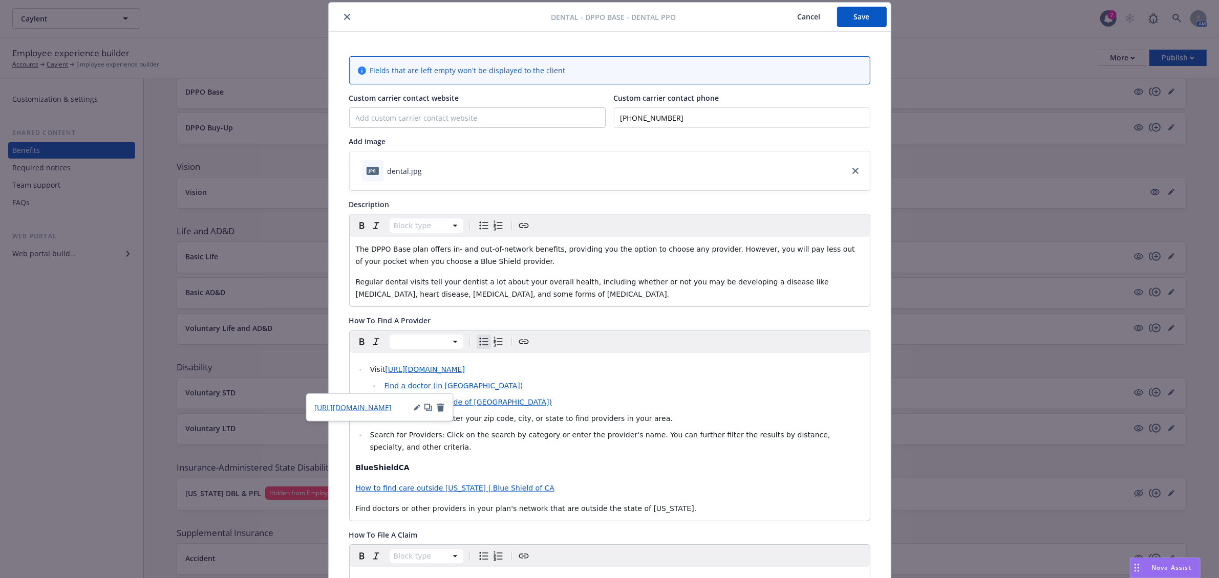
click at [526, 484] on span "How to find care outside [US_STATE] | Blue Shield of CA" at bounding box center [455, 488] width 199 height 8
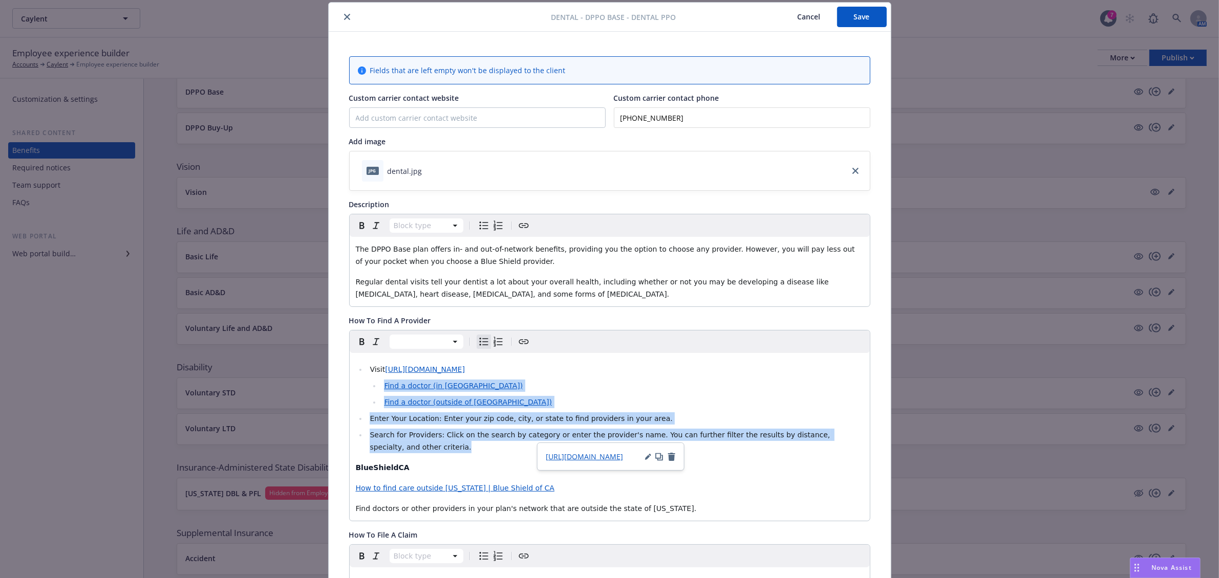
drag, startPoint x: 855, startPoint y: 437, endPoint x: 334, endPoint y: 388, distance: 523.4
click at [334, 388] on div "Fields that are left empty won't be displayed to the client Custom carrier cont…" at bounding box center [610, 530] width 562 height 996
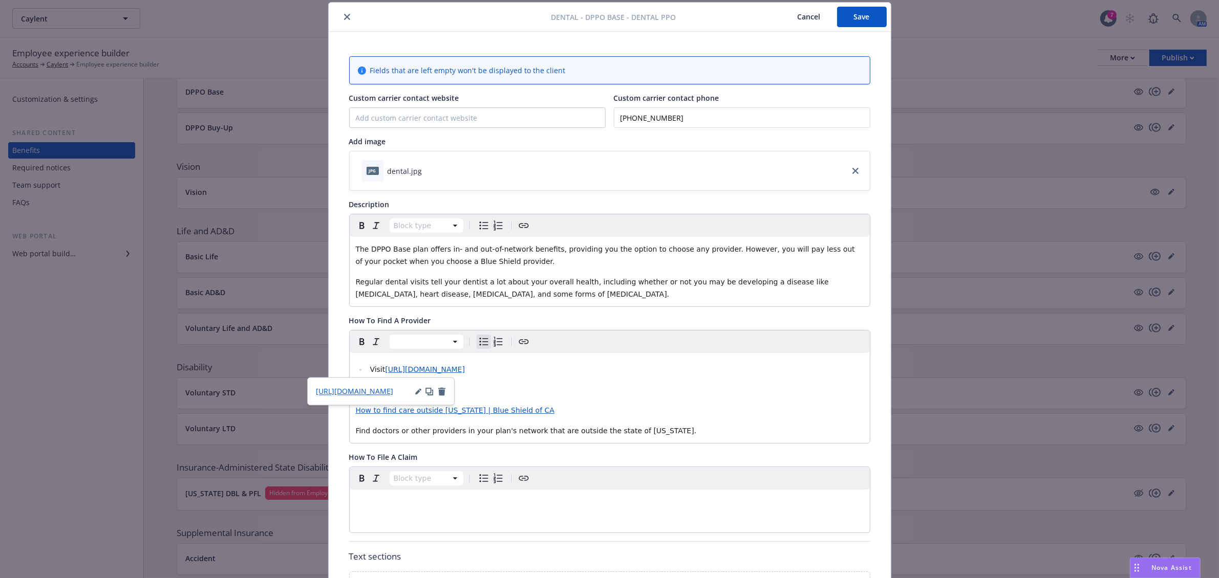
click at [784, 278] on span "Regular dental visits tell your dentist a lot about your overall health, includ…" at bounding box center [594, 288] width 476 height 20
click at [867, 20] on button "Save" at bounding box center [862, 17] width 50 height 20
click at [344, 17] on icon "close" at bounding box center [347, 17] width 6 height 6
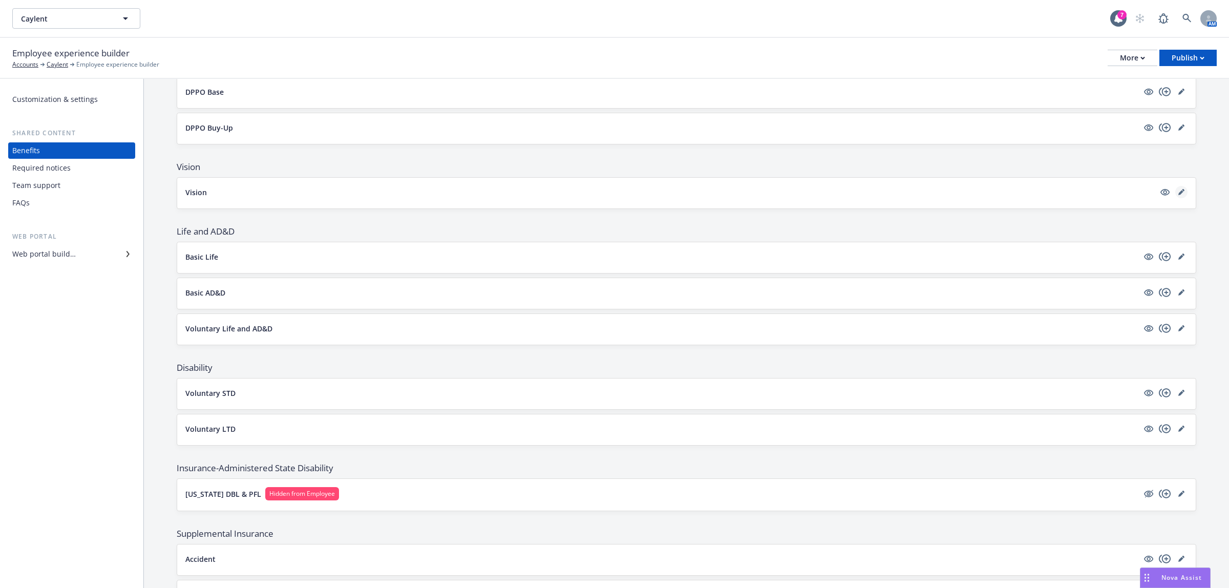
click at [1178, 195] on icon "editPencil" at bounding box center [1181, 192] width 6 height 6
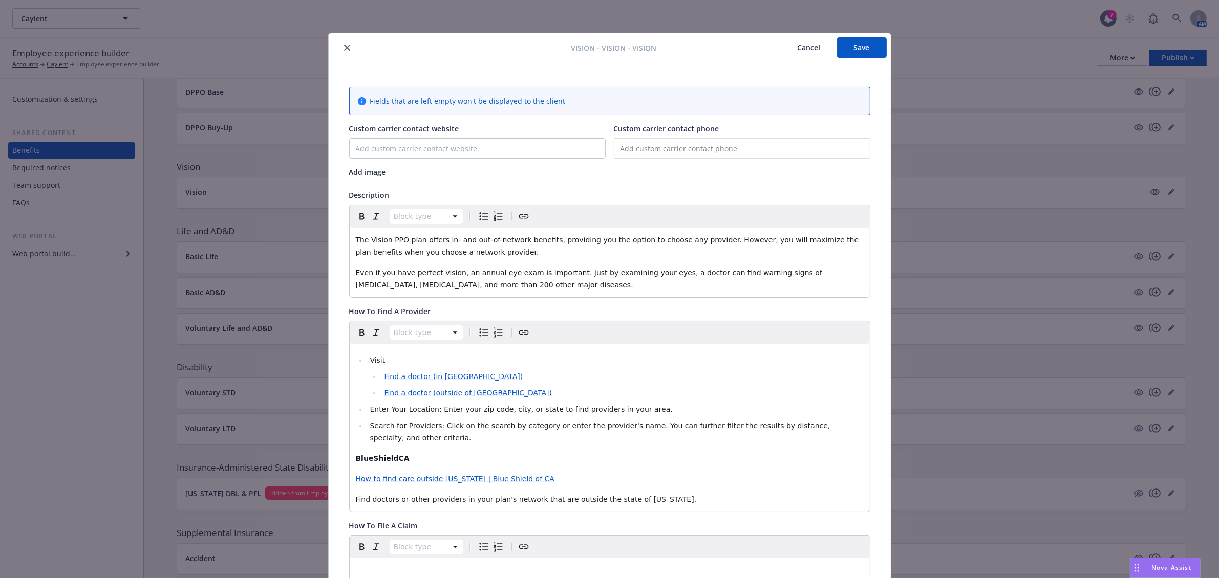
scroll to position [31, 0]
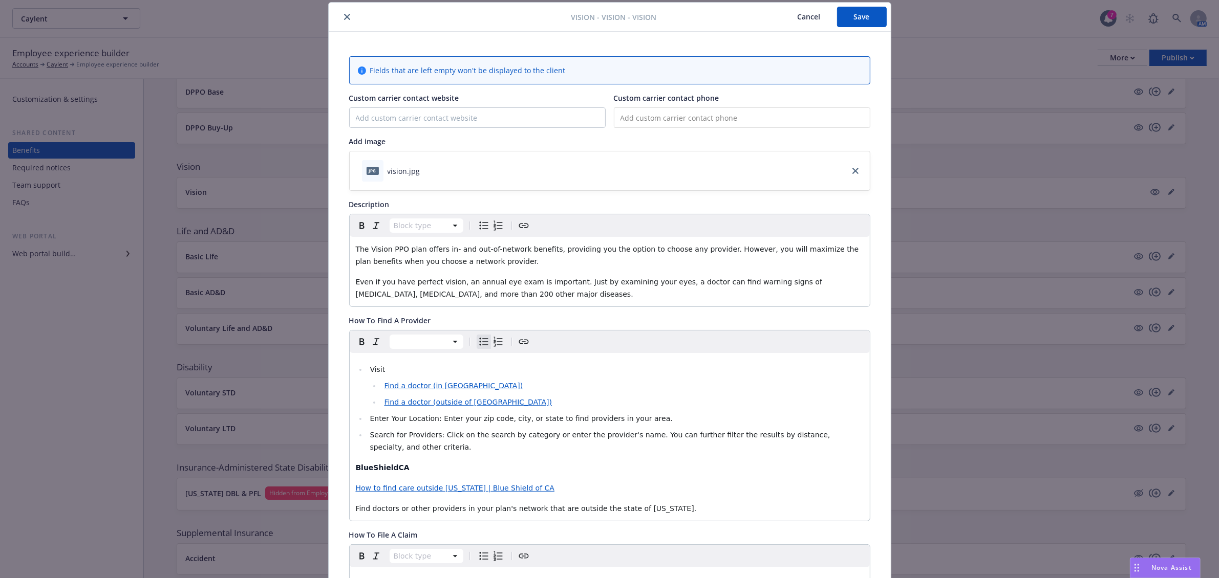
click at [398, 364] on li "Visit" at bounding box center [615, 369] width 497 height 12
click at [503, 484] on span "How to find care outside [US_STATE] | Blue Shield of CA" at bounding box center [455, 488] width 199 height 8
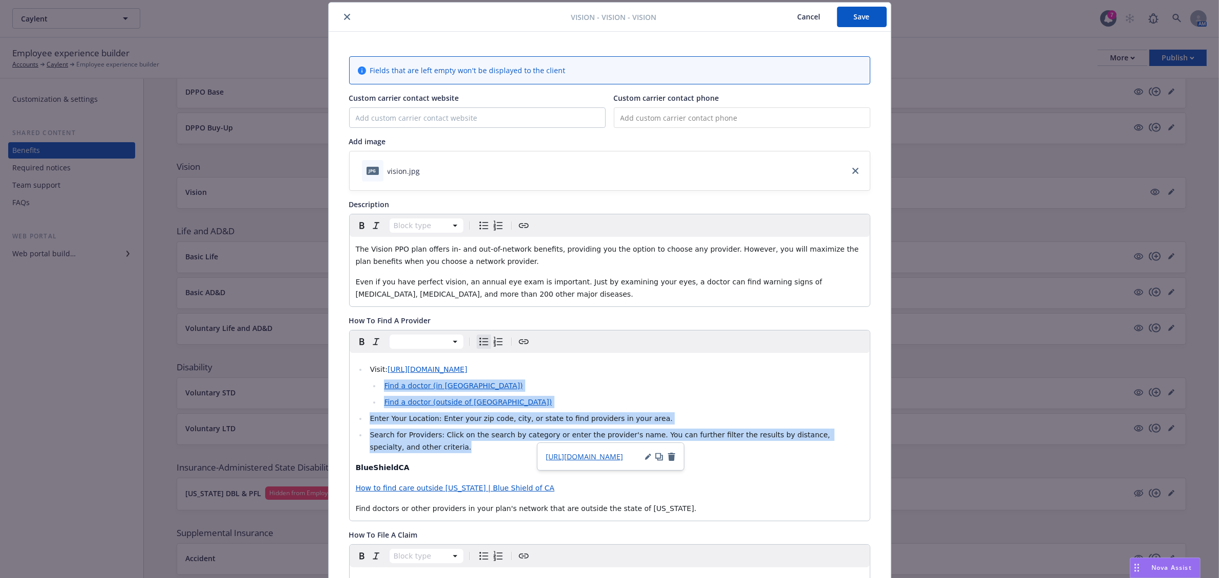
drag, startPoint x: 855, startPoint y: 438, endPoint x: 336, endPoint y: 392, distance: 521.2
click at [336, 392] on div "Fields that are left empty won't be displayed to the client Custom carrier cont…" at bounding box center [610, 503] width 562 height 942
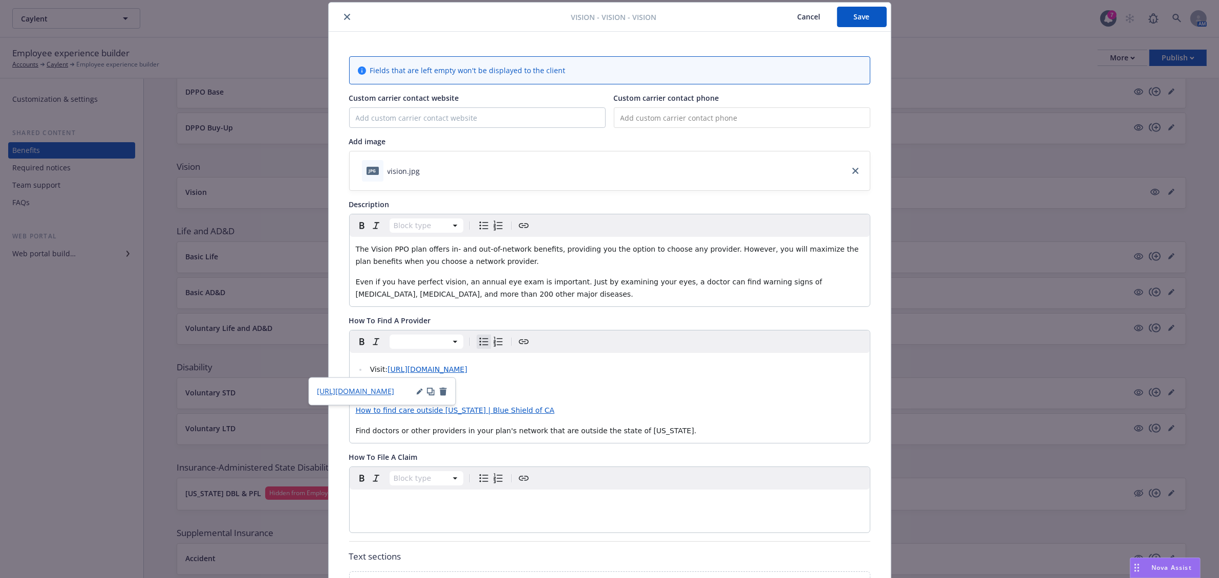
scroll to position [0, 9]
click at [672, 121] on input "tel" at bounding box center [742, 118] width 256 height 20
click at [730, 121] on input "tel" at bounding box center [742, 118] width 256 height 20
type input "[PHONE_NUMBER]"
click at [840, 21] on button "Save" at bounding box center [862, 17] width 50 height 20
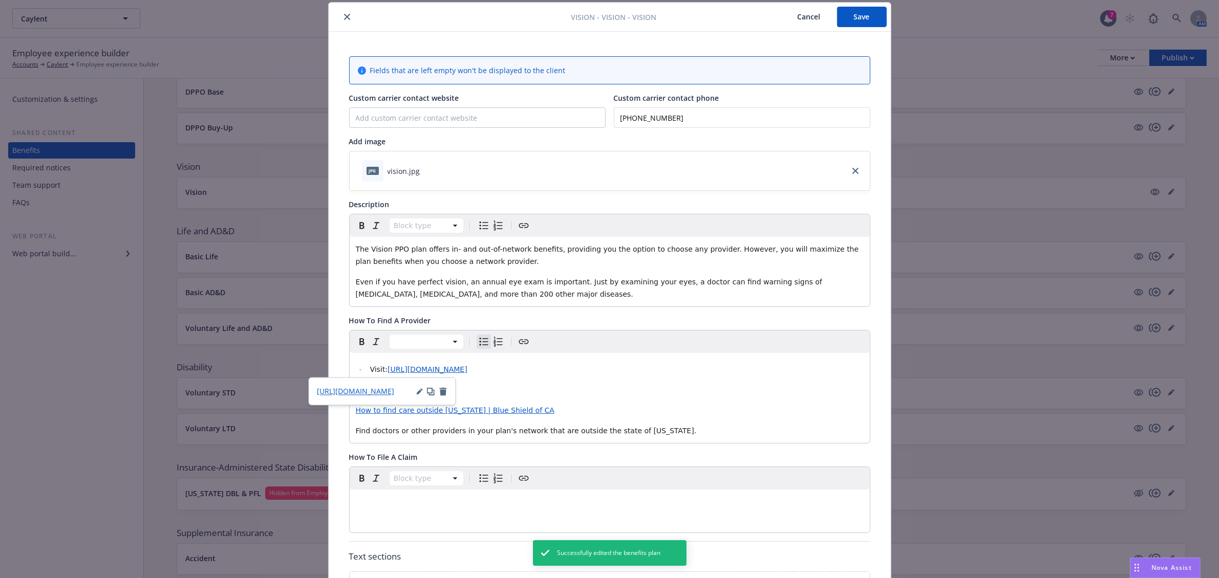
click at [344, 15] on icon "close" at bounding box center [347, 17] width 6 height 6
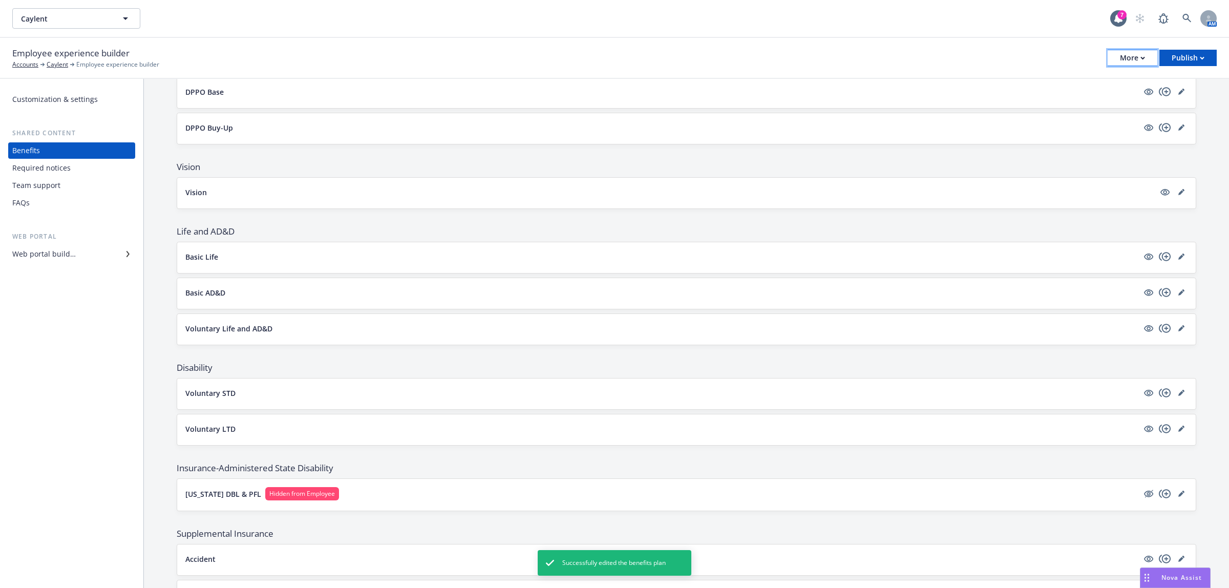
click at [1120, 59] on div "More" at bounding box center [1132, 57] width 25 height 15
click at [1097, 83] on link "Copy preview link" at bounding box center [1080, 80] width 152 height 20
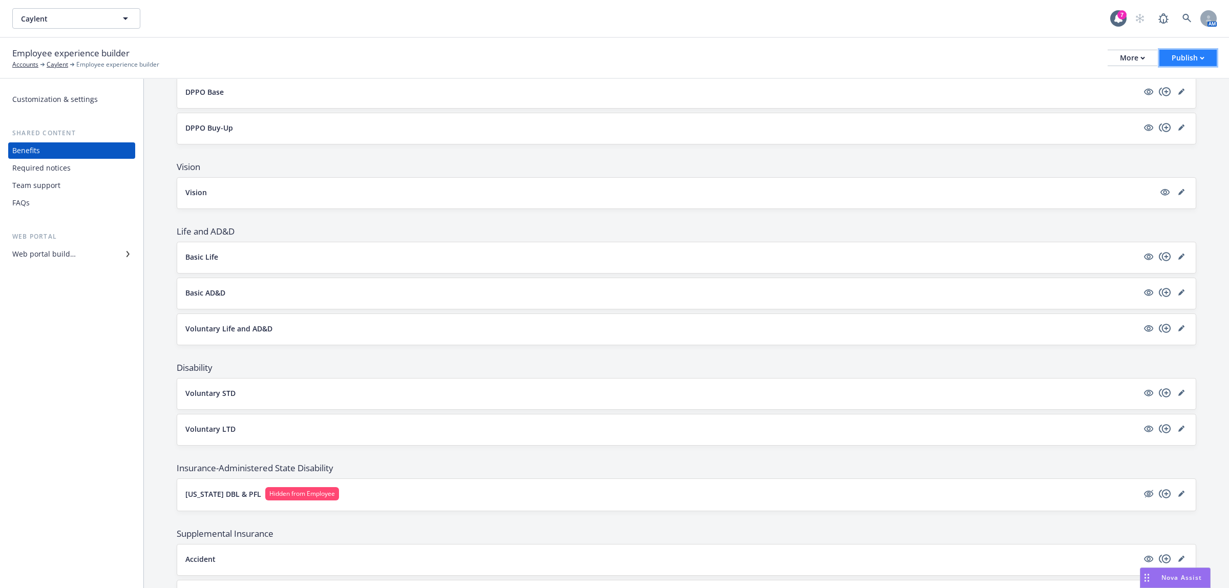
click at [1176, 53] on div "Publish" at bounding box center [1187, 57] width 33 height 15
click at [1166, 85] on link "Publish portal" at bounding box center [1175, 80] width 81 height 20
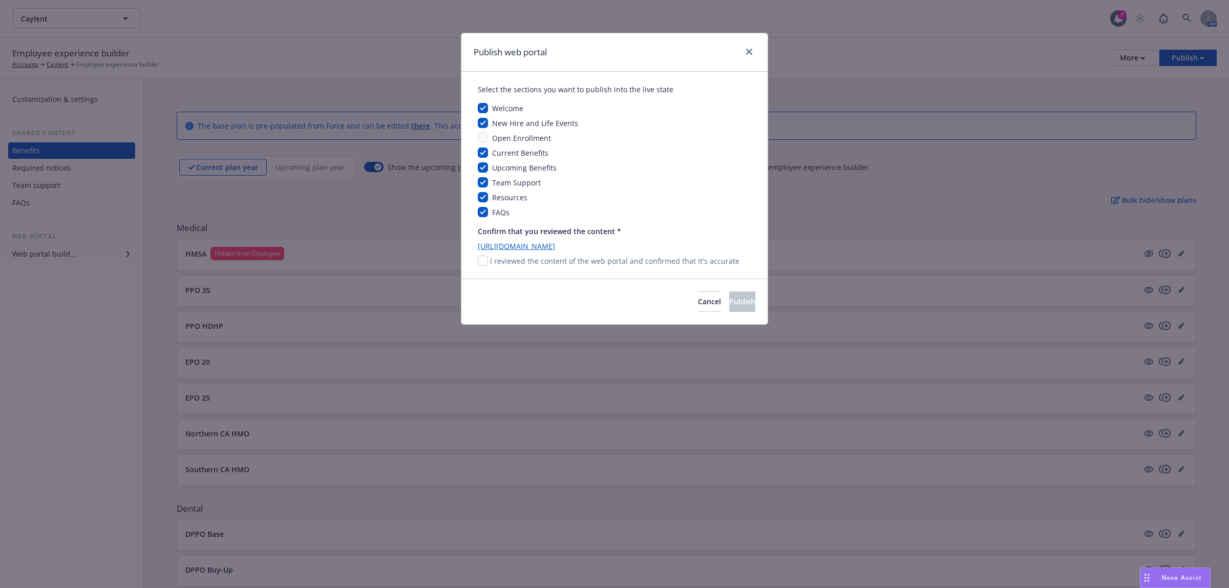
click at [520, 256] on p "I reviewed the content of the web portal and confirmed that it's accurate" at bounding box center [614, 260] width 249 height 11
click at [484, 263] on input "checkbox" at bounding box center [483, 260] width 10 height 10
checkbox input "true"
click at [729, 308] on button "Publish" at bounding box center [742, 301] width 26 height 20
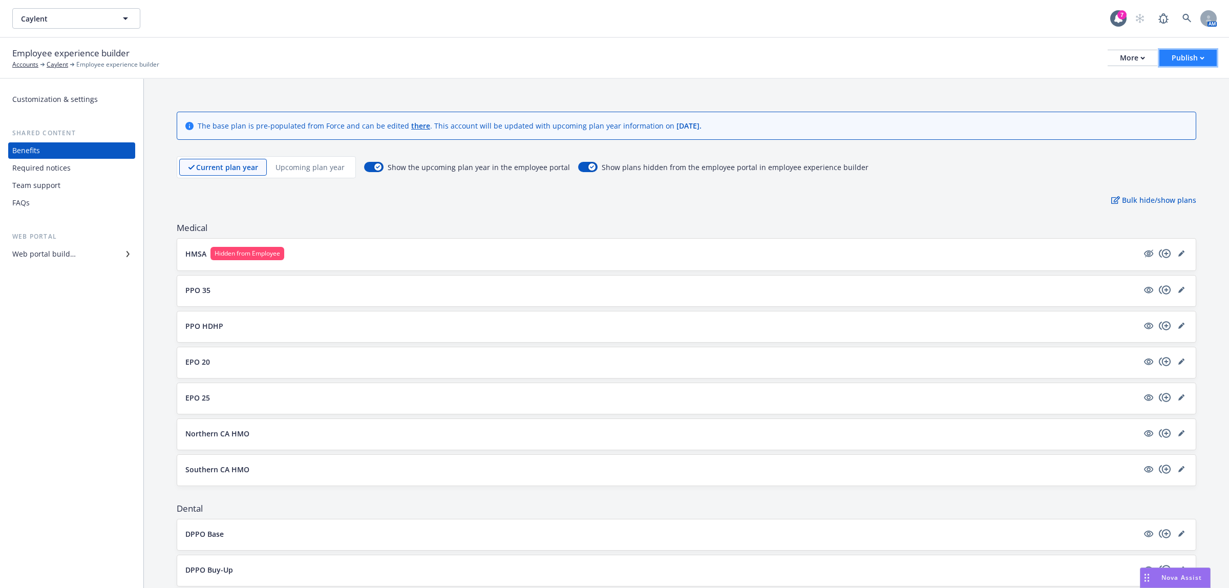
click at [1178, 60] on div "Publish" at bounding box center [1187, 57] width 33 height 15
click at [1178, 102] on link "Publish app" at bounding box center [1175, 101] width 81 height 20
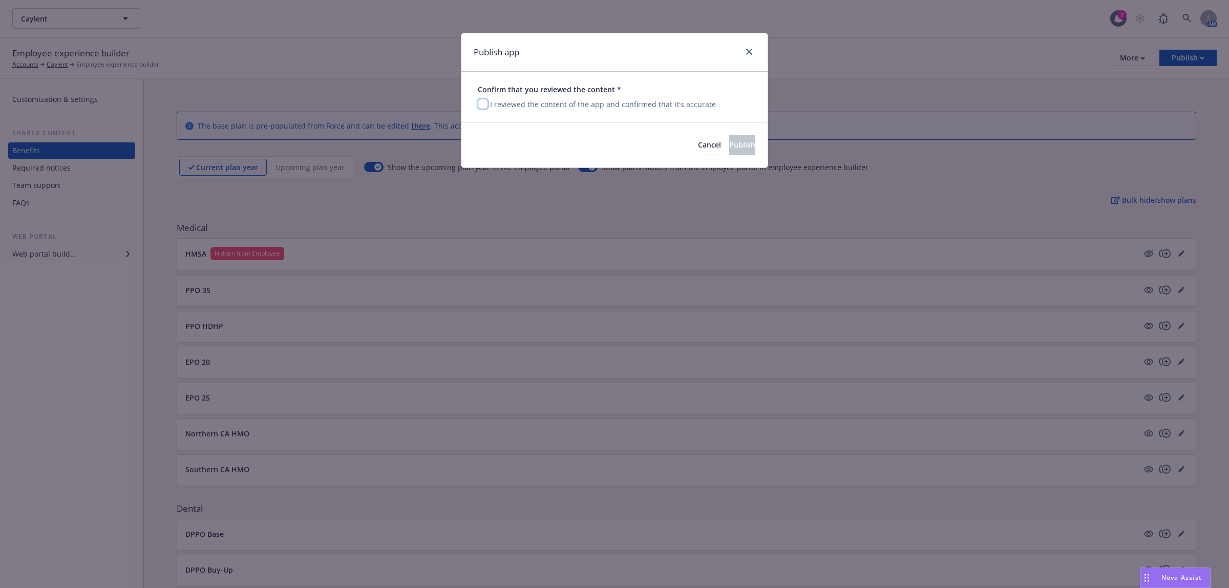
click at [484, 103] on input "checkbox" at bounding box center [483, 104] width 10 height 10
checkbox input "true"
click at [738, 147] on button "Publish" at bounding box center [742, 145] width 26 height 20
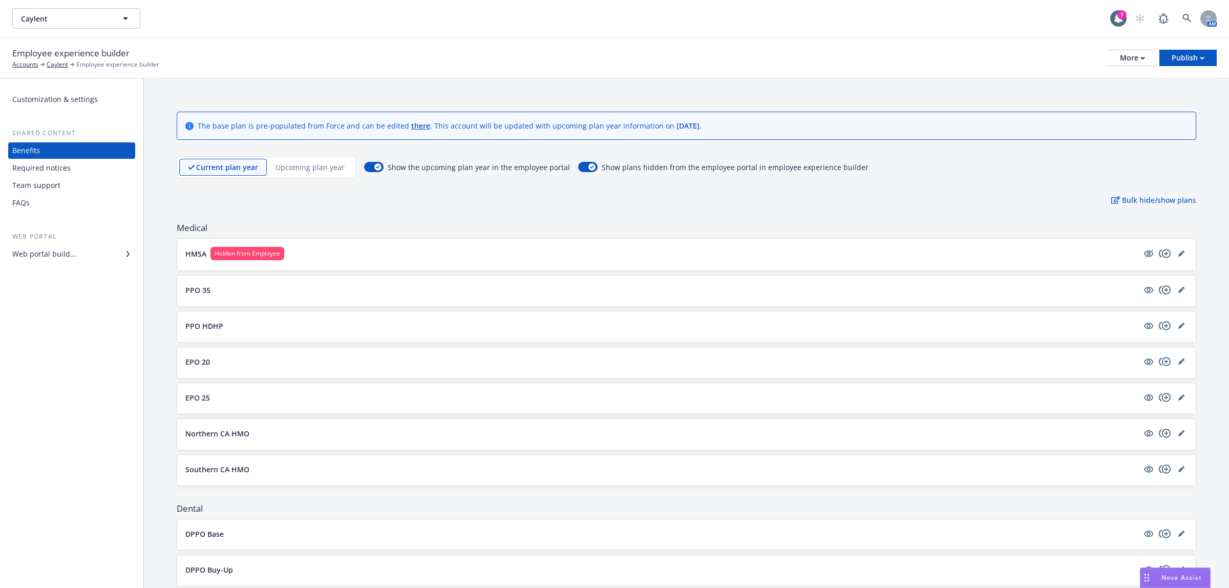
click at [1170, 576] on span "Nova Assist" at bounding box center [1181, 577] width 40 height 9
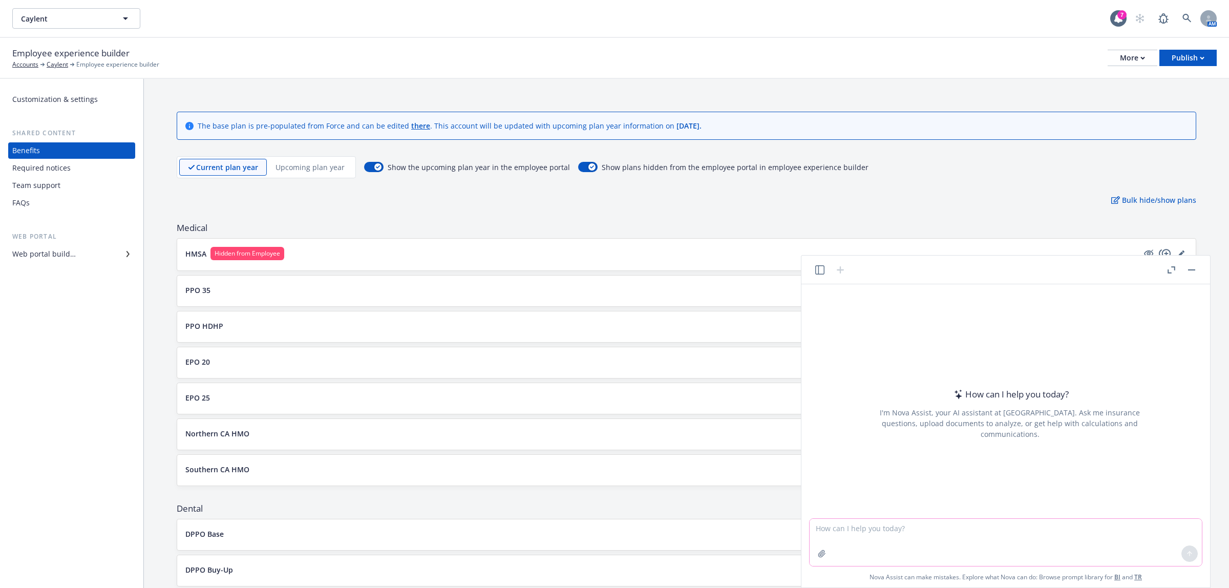
paste textarea "Hi [PERSON_NAME], It is for DOS - [DATE] and she says its from [PERSON_NAME] He…"
type textarea "Hi [PERSON_NAME], It is for DOS - [DATE] and she says its from [PERSON_NAME] He…"
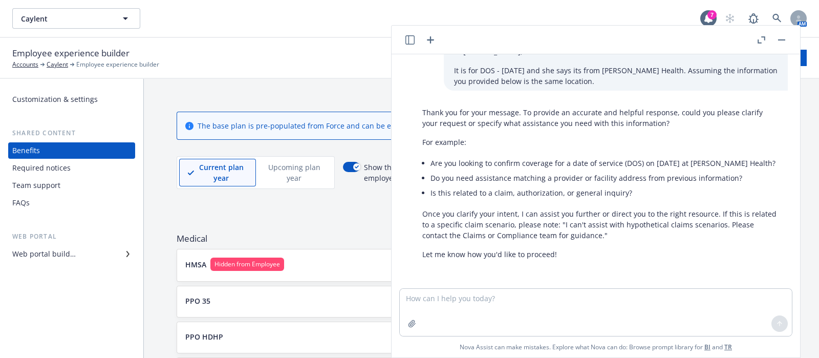
scroll to position [20, 0]
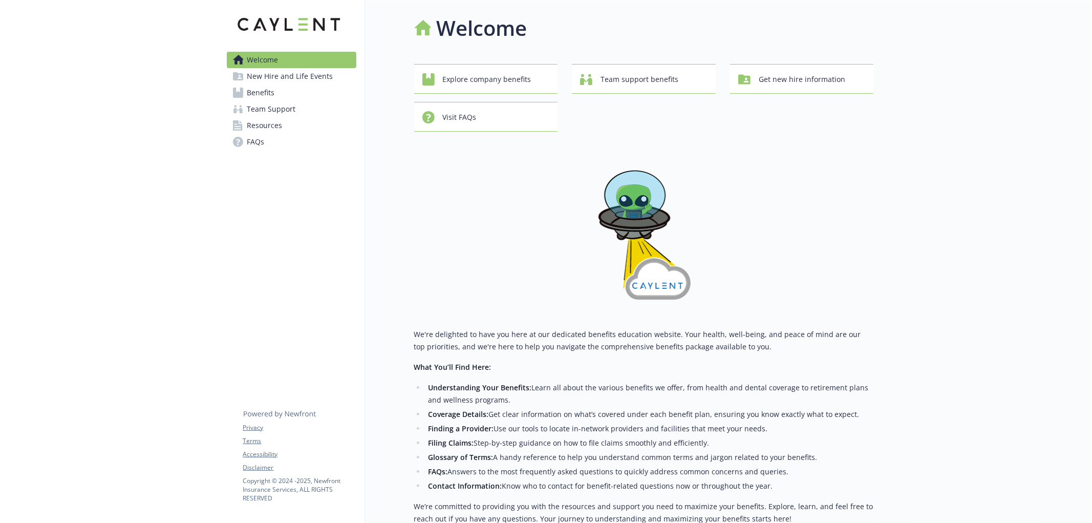
click at [262, 82] on span "New Hire and Life Events" at bounding box center [290, 76] width 86 height 16
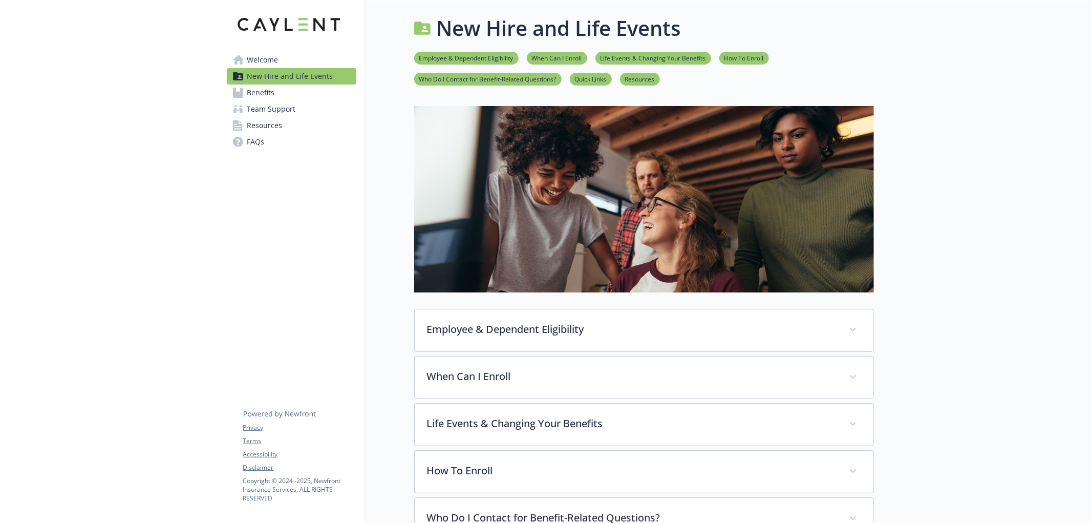
click at [263, 89] on span "Benefits" at bounding box center [261, 92] width 28 height 16
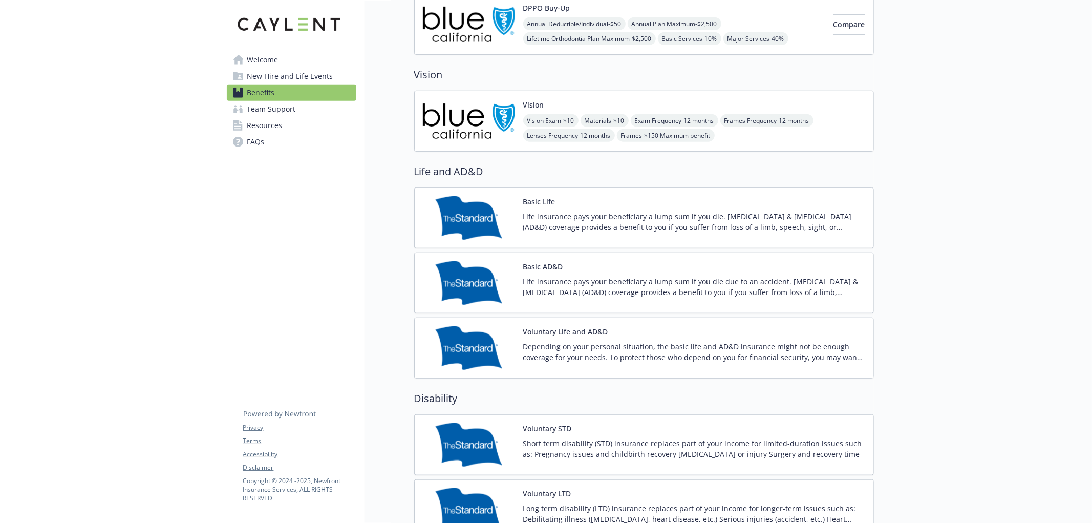
scroll to position [455, 0]
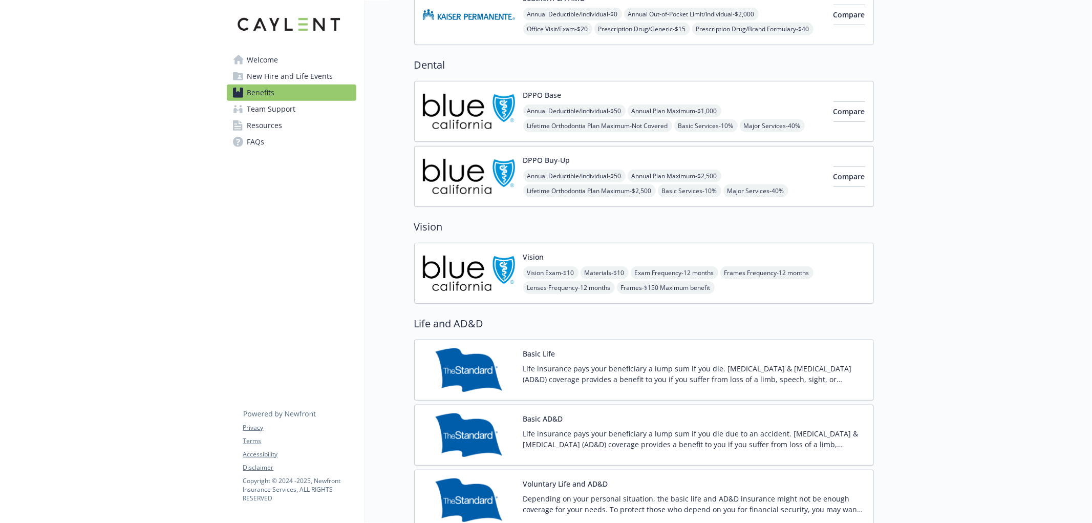
click at [580, 251] on div "Vision Vision Exam - $10 Materials - $10 Exam Frequency - 12 months Frames Freq…" at bounding box center [694, 273] width 342 height 44
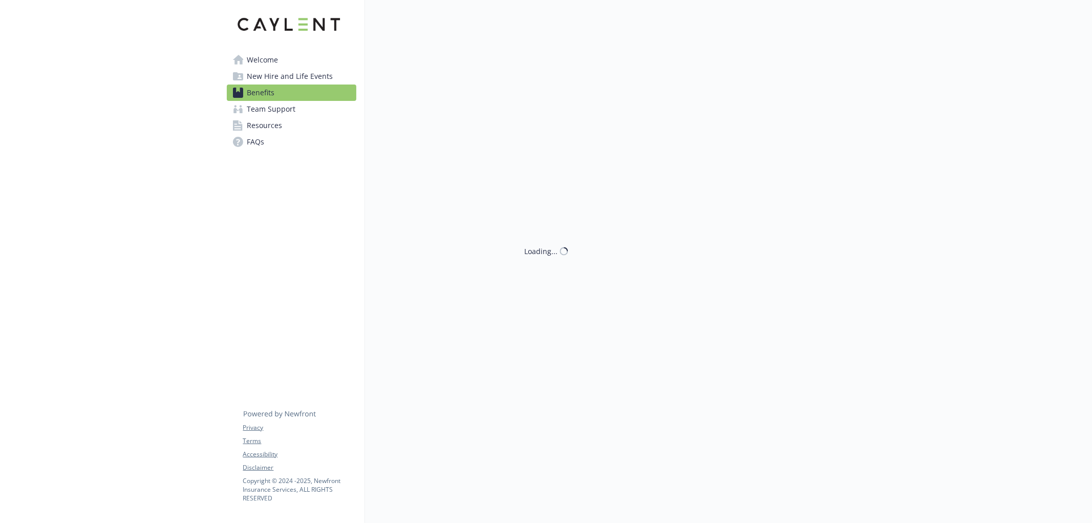
scroll to position [455, 0]
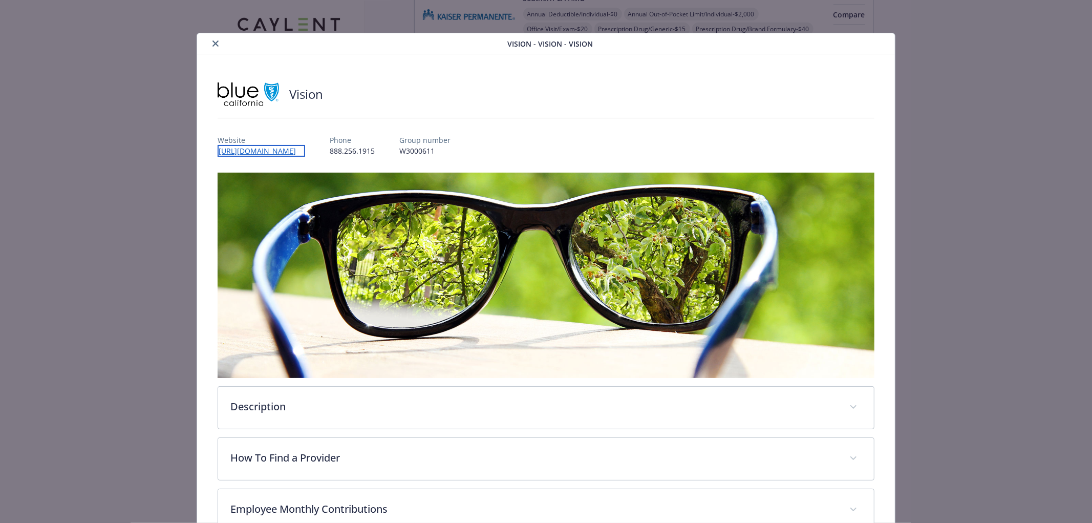
click at [244, 149] on link "https://www.blueshieldca.com/en/home" at bounding box center [262, 151] width 88 height 12
click at [216, 43] on icon "close" at bounding box center [215, 43] width 6 height 6
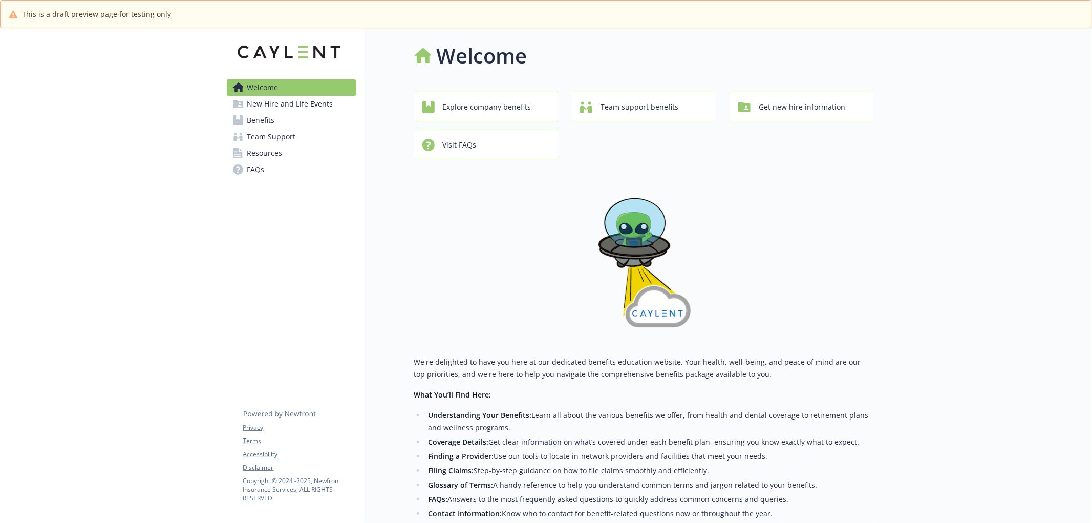
click at [254, 111] on span "New Hire and Life Events" at bounding box center [290, 104] width 86 height 16
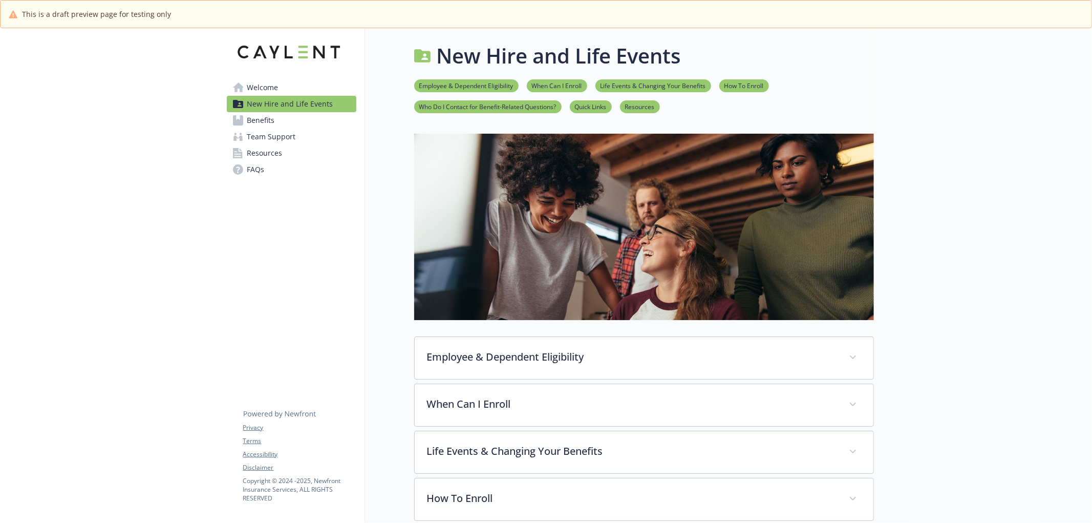
click at [263, 124] on span "Benefits" at bounding box center [261, 120] width 28 height 16
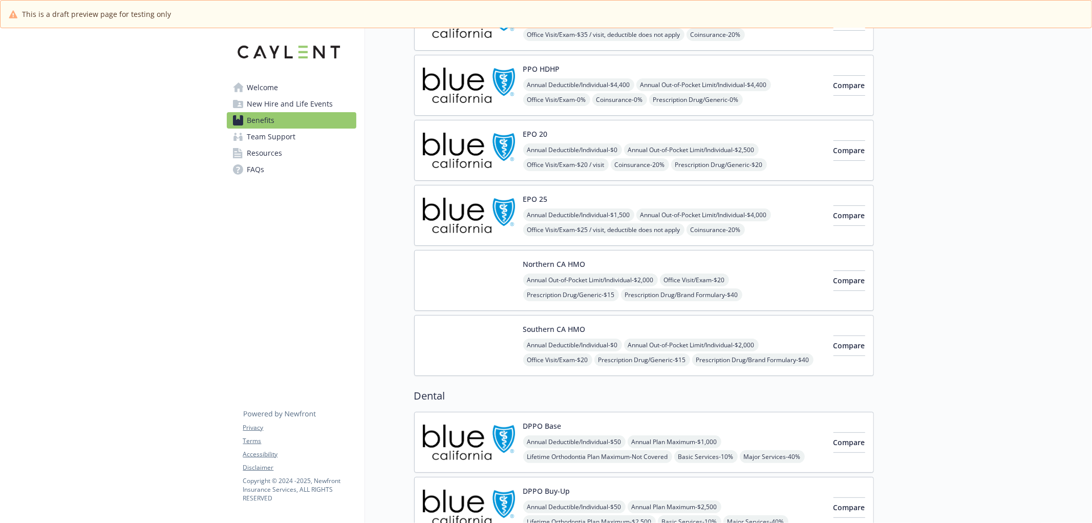
scroll to position [303, 0]
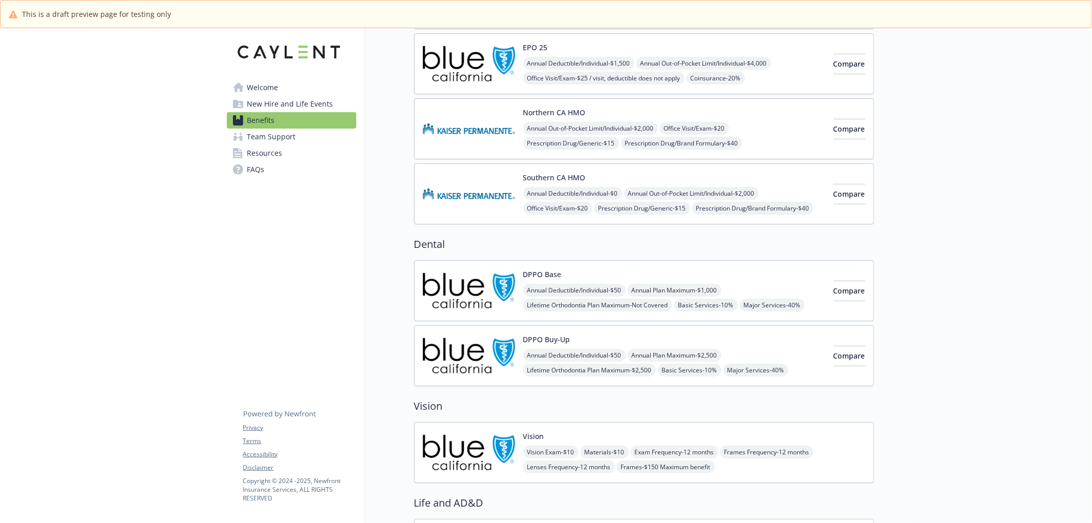
click at [573, 292] on span "Annual Deductible/Individual - $50" at bounding box center [574, 290] width 102 height 13
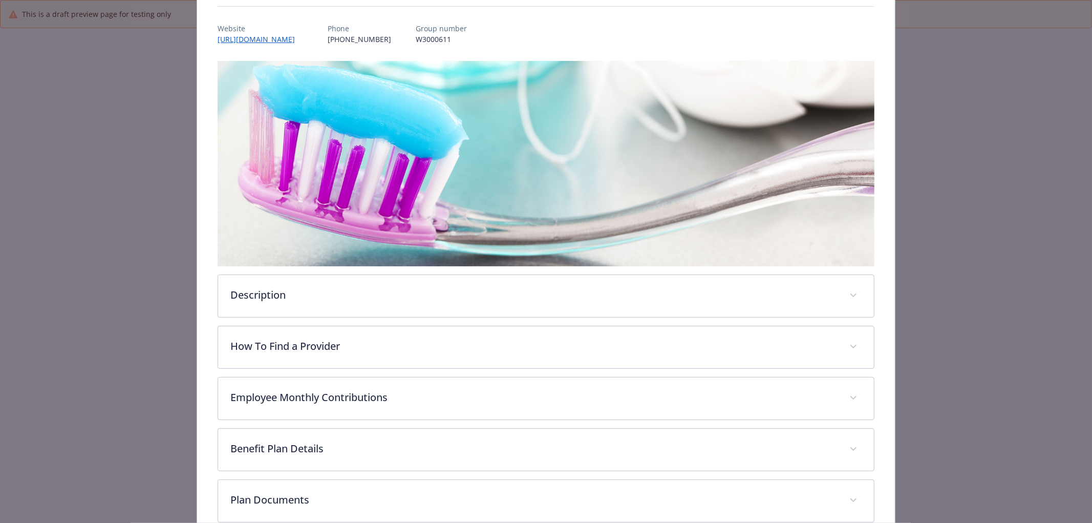
scroll to position [152, 0]
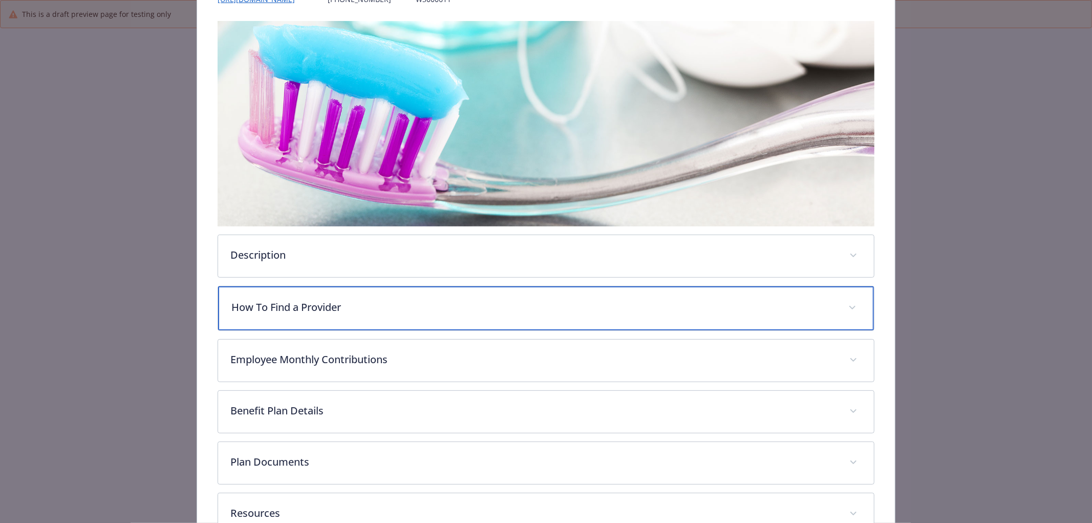
click at [299, 308] on p "How To Find a Provider" at bounding box center [533, 306] width 605 height 15
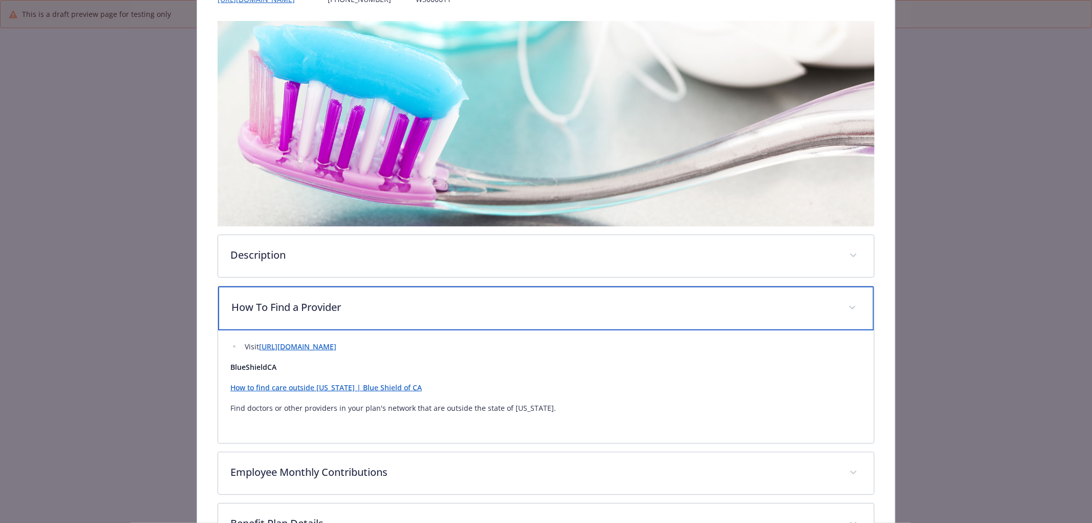
click at [299, 308] on p "How To Find a Provider" at bounding box center [533, 306] width 605 height 15
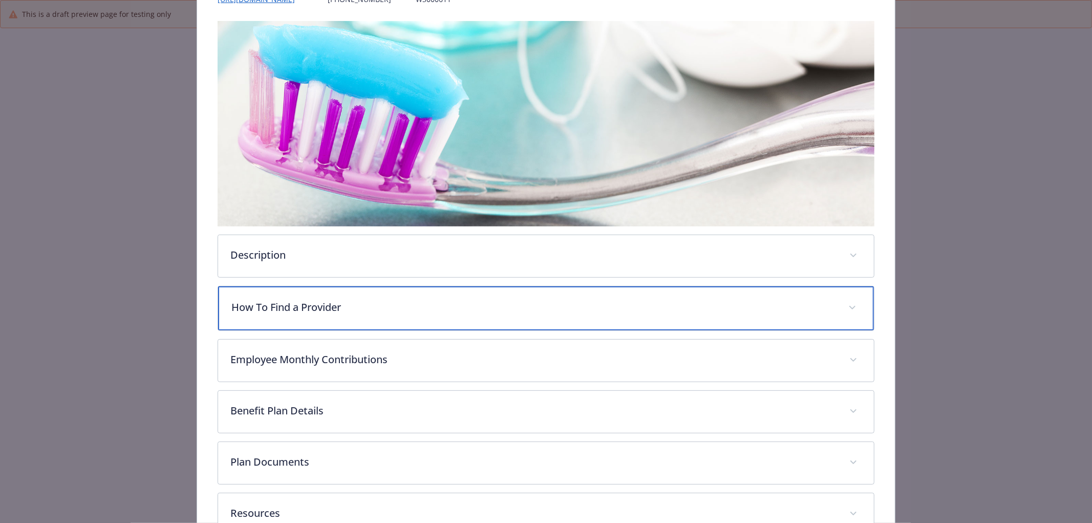
scroll to position [0, 0]
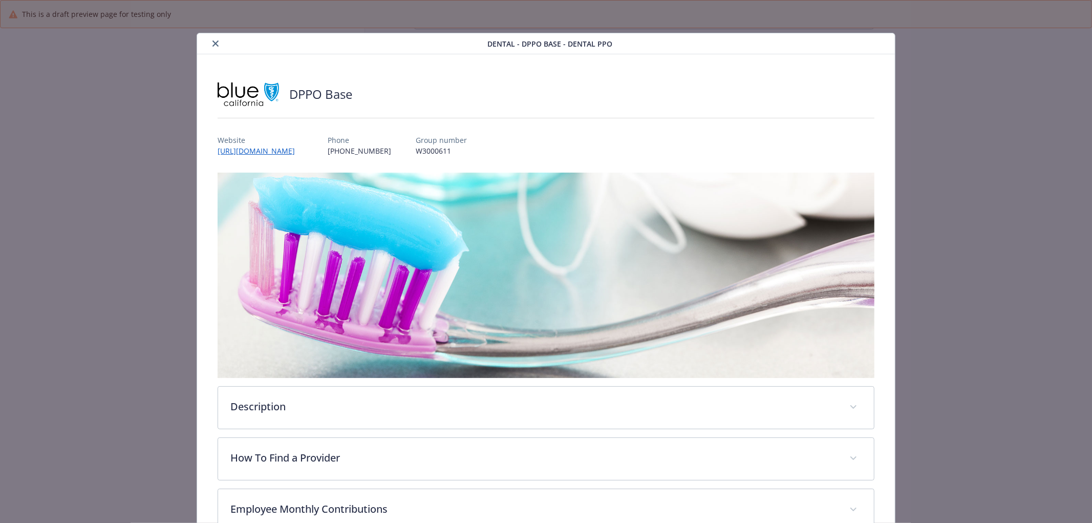
click at [213, 45] on icon "close" at bounding box center [215, 43] width 6 height 6
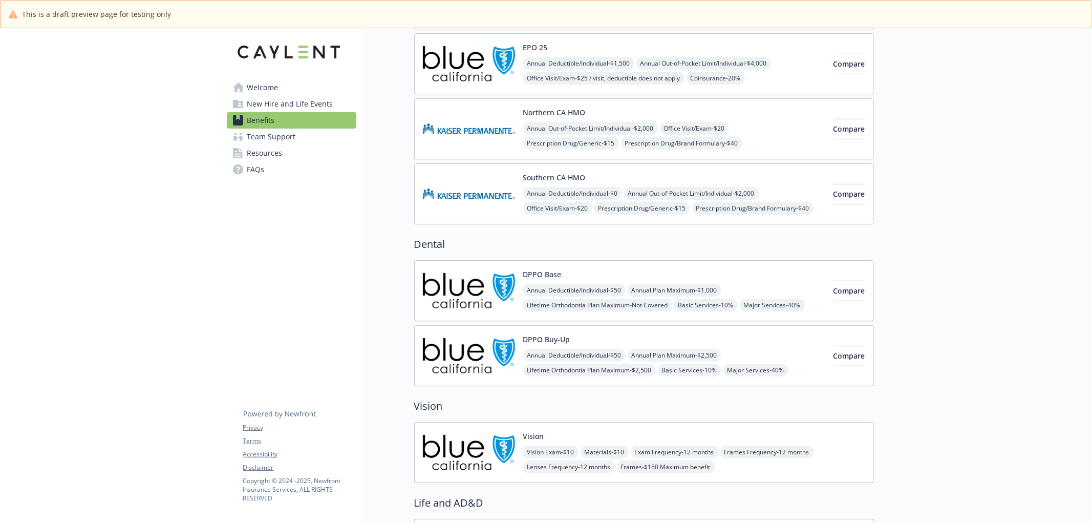
click at [514, 461] on img at bounding box center [469, 453] width 92 height 44
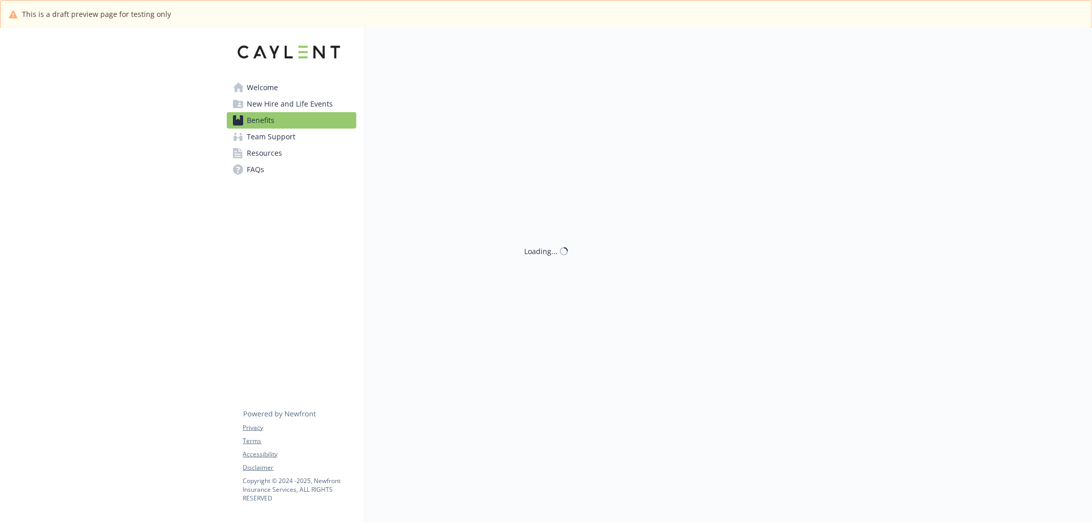
scroll to position [303, 0]
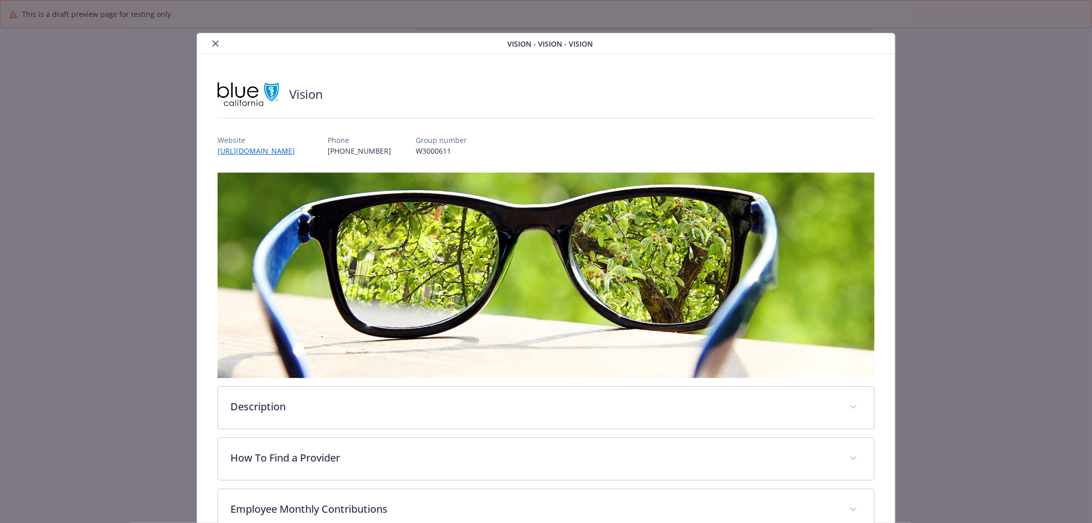
click at [210, 44] on button "close" at bounding box center [215, 43] width 12 height 12
